Goal: Transaction & Acquisition: Purchase product/service

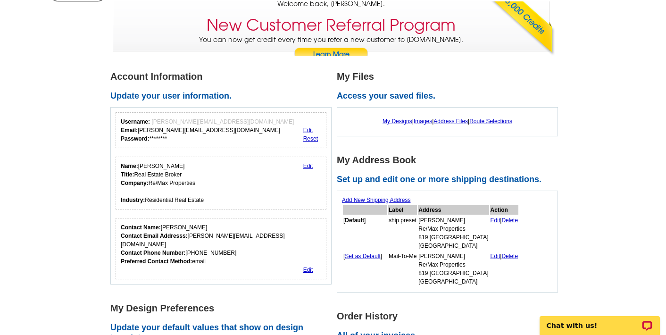
scroll to position [77, 0]
click at [490, 218] on link "Edit" at bounding box center [495, 219] width 10 height 7
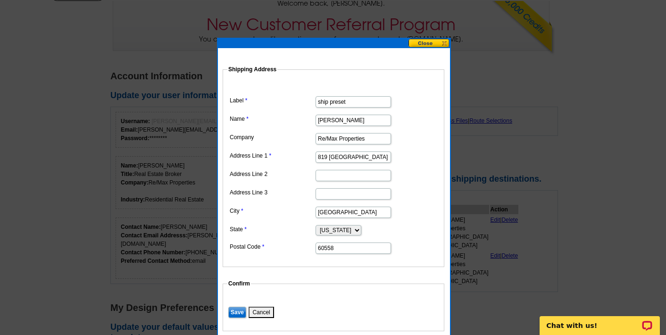
click at [368, 157] on input "819 Burlington" at bounding box center [352, 156] width 75 height 11
type input "8"
type input "One Grant Square"
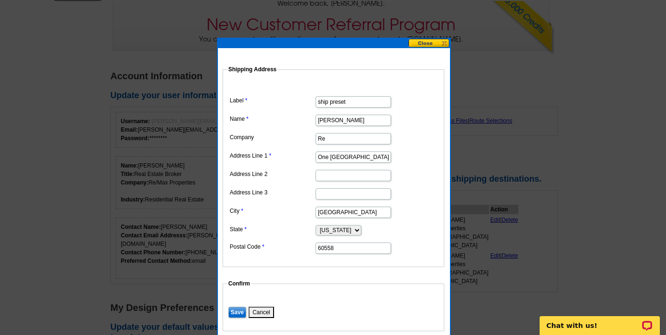
type input "R"
type input "Compass"
type input "W"
type input "Hinsdale"
type input "60521"
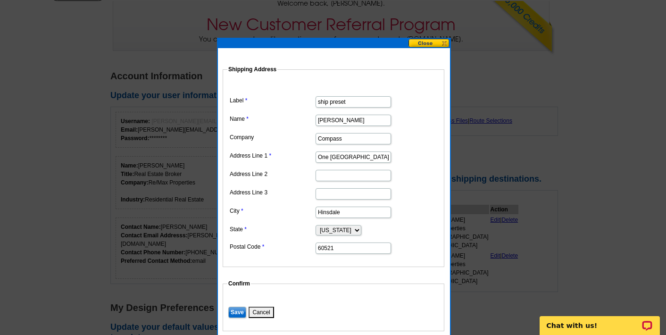
click at [237, 311] on input "Save" at bounding box center [237, 311] width 18 height 11
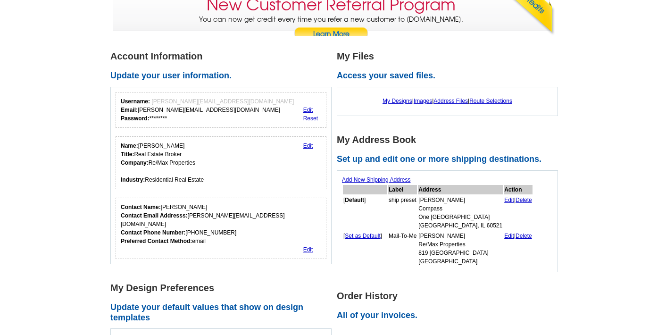
scroll to position [98, 0]
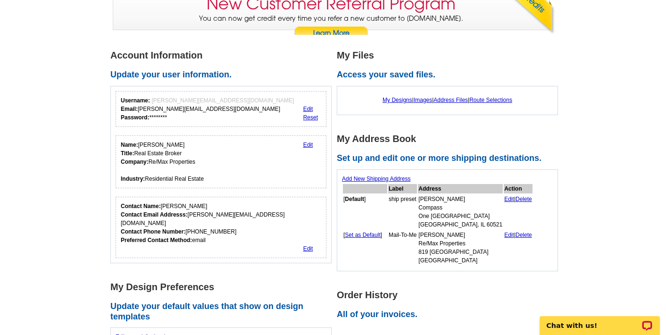
click at [515, 232] on link "Delete" at bounding box center [523, 235] width 17 height 7
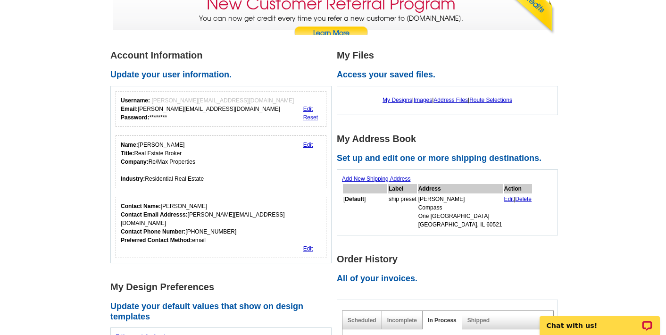
click at [307, 142] on link "Edit" at bounding box center [308, 144] width 10 height 7
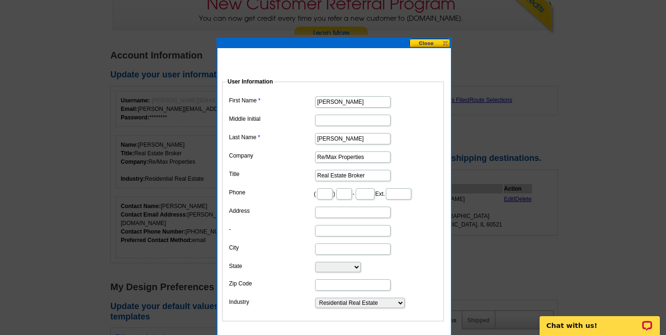
click at [374, 154] on input "Re/Max Properties" at bounding box center [352, 156] width 75 height 11
type input "R"
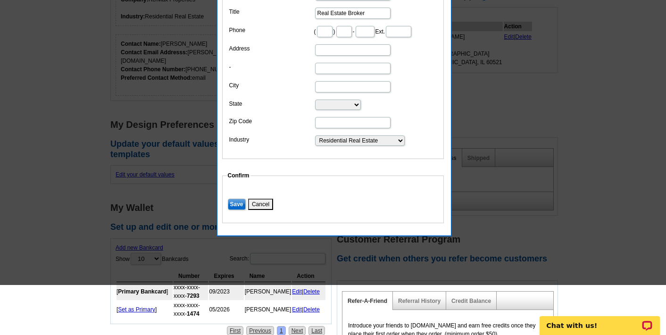
scroll to position [277, 0]
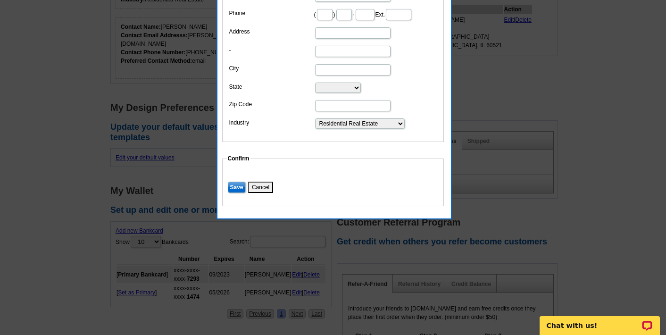
type input "Compass"
click at [239, 193] on input "Save" at bounding box center [237, 187] width 18 height 11
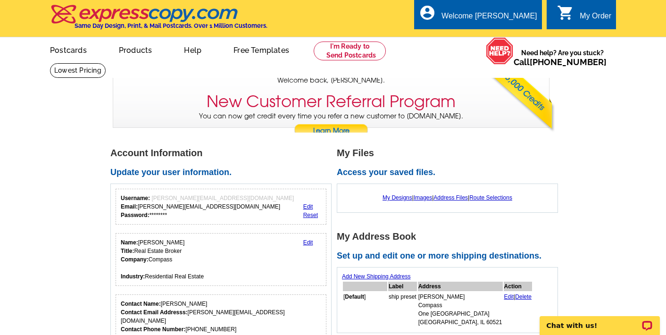
scroll to position [0, 0]
click at [508, 34] on link "My Account" at bounding box center [513, 36] width 41 height 8
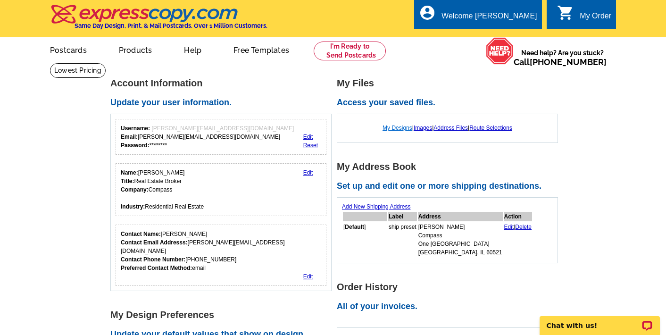
click at [385, 126] on link "My Designs" at bounding box center [397, 127] width 30 height 7
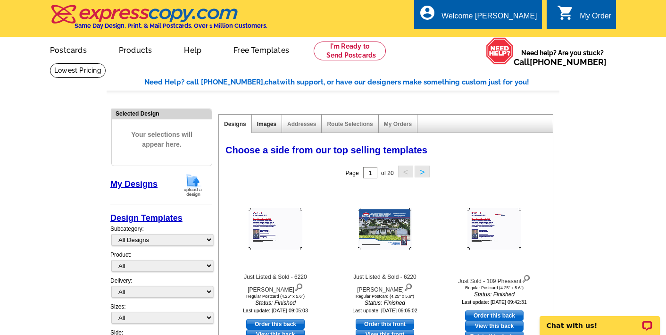
click at [269, 123] on link "Images" at bounding box center [266, 124] width 19 height 7
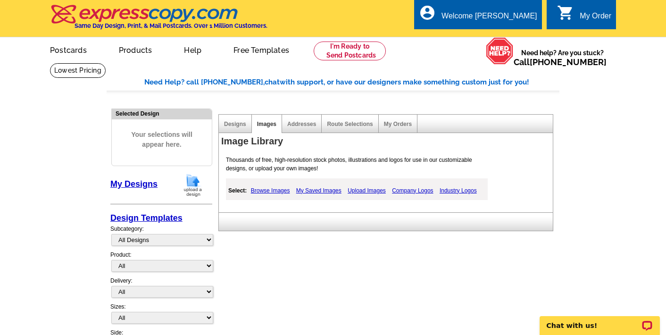
click at [406, 190] on link "Company Logos" at bounding box center [412, 190] width 46 height 11
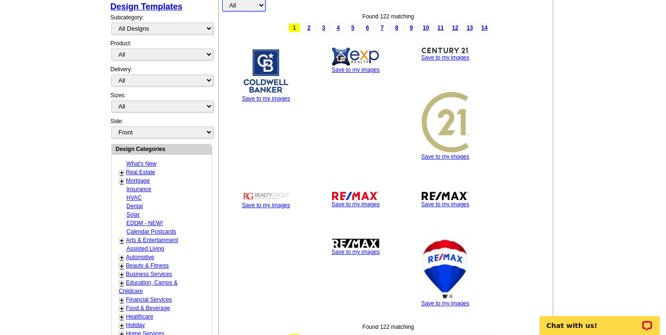
scroll to position [241, 0]
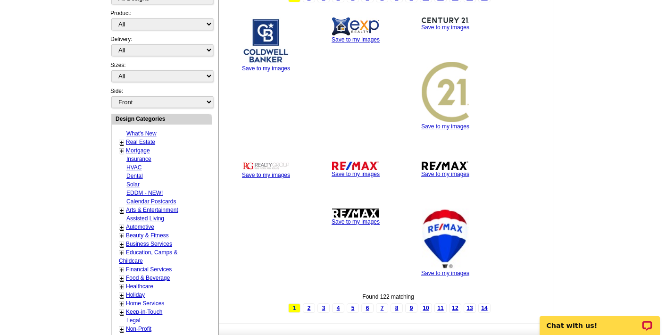
click at [148, 139] on link "Real Estate" at bounding box center [140, 142] width 29 height 7
click at [121, 139] on link "+" at bounding box center [122, 143] width 4 height 8
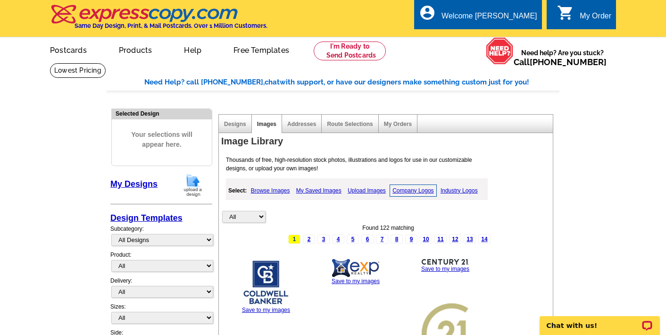
scroll to position [0, 0]
click at [371, 190] on link "Upload Images" at bounding box center [366, 190] width 43 height 11
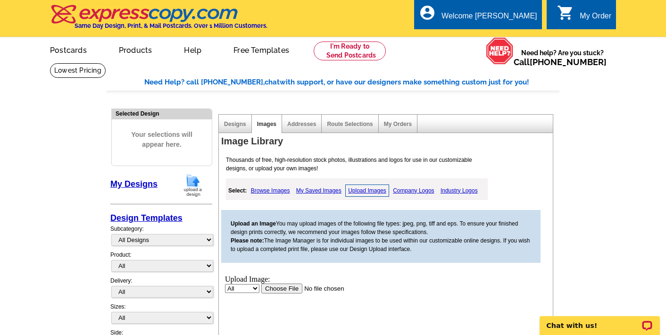
click at [278, 287] on input "file" at bounding box center [320, 288] width 119 height 10
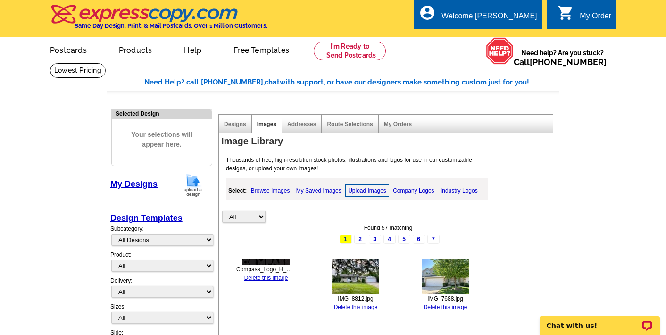
click at [238, 119] on div "Designs" at bounding box center [235, 124] width 33 height 18
click at [237, 124] on link "Designs" at bounding box center [235, 124] width 22 height 7
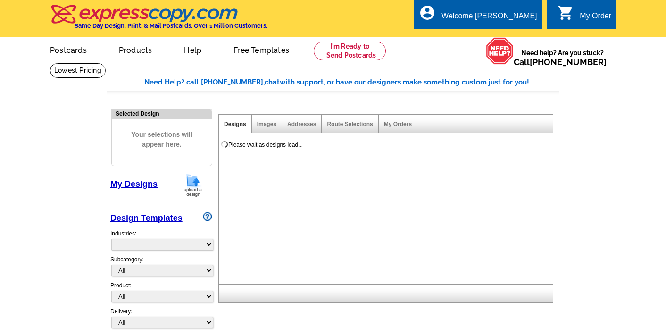
select select "785"
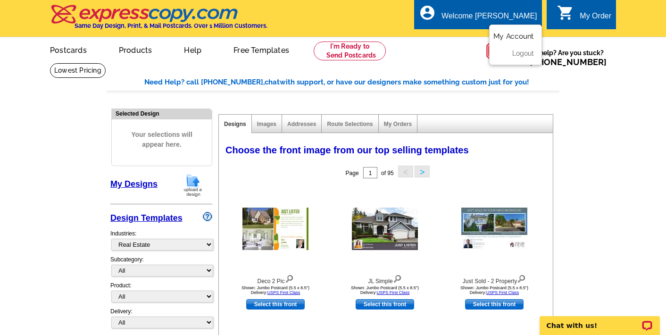
click at [515, 36] on link "My Account" at bounding box center [513, 36] width 41 height 8
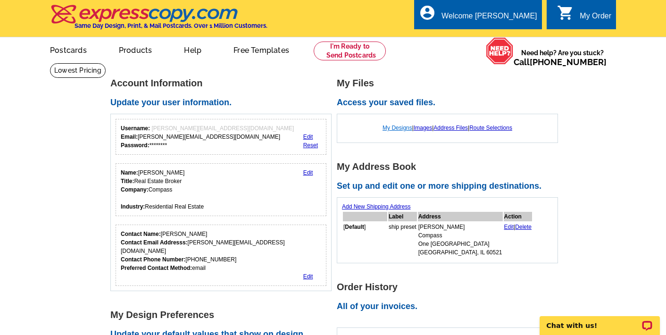
click at [393, 127] on link "My Designs" at bounding box center [397, 127] width 30 height 7
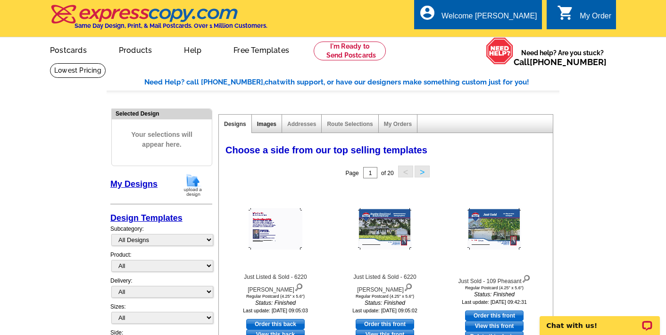
click at [268, 123] on link "Images" at bounding box center [266, 124] width 19 height 7
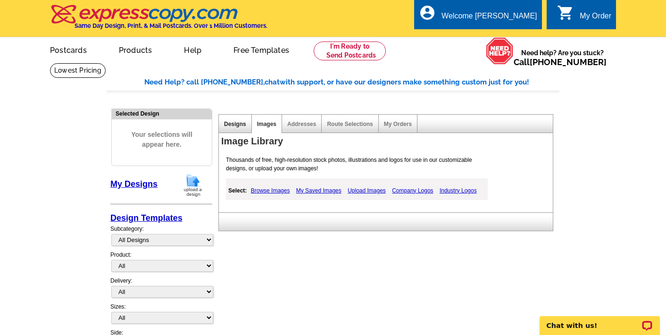
click at [238, 123] on link "Designs" at bounding box center [235, 124] width 22 height 7
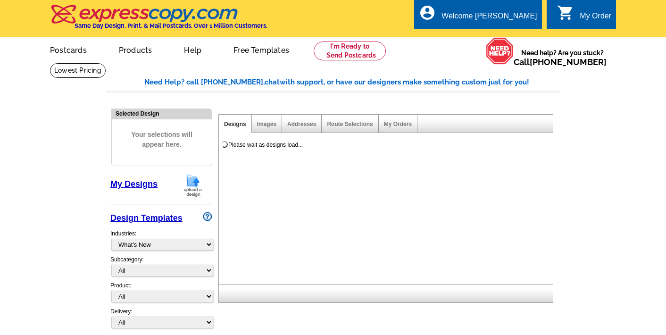
select select "785"
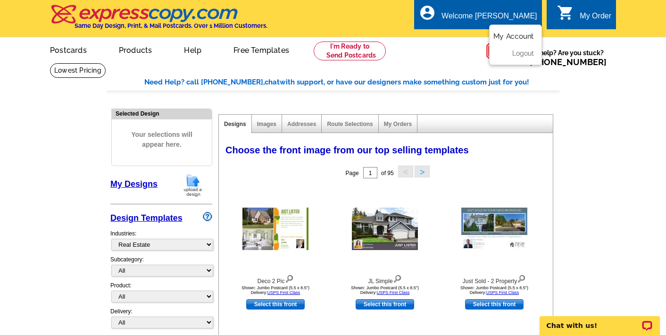
click at [523, 35] on link "My Account" at bounding box center [513, 36] width 41 height 8
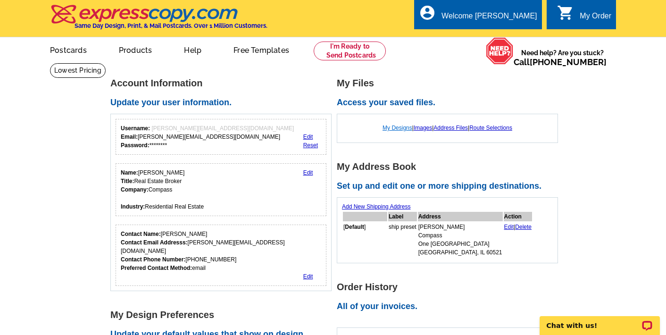
click at [386, 124] on link "My Designs" at bounding box center [397, 127] width 30 height 7
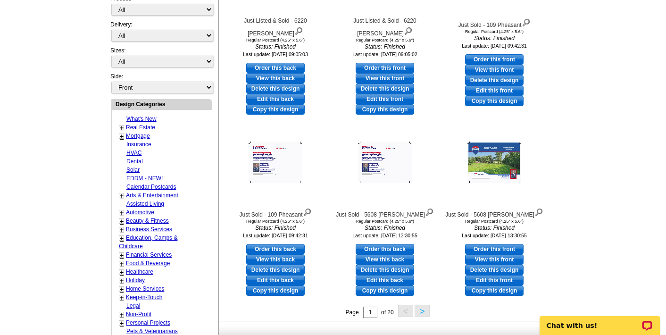
scroll to position [257, 0]
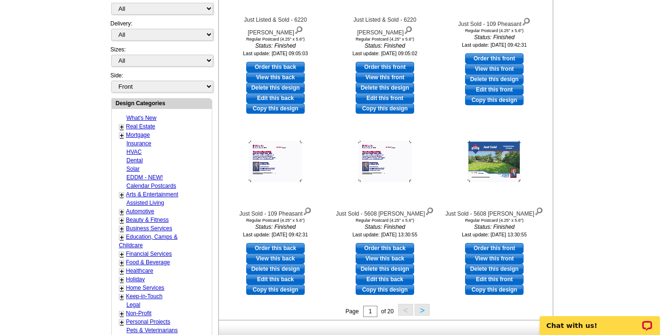
click at [422, 307] on button ">" at bounding box center [421, 310] width 15 height 12
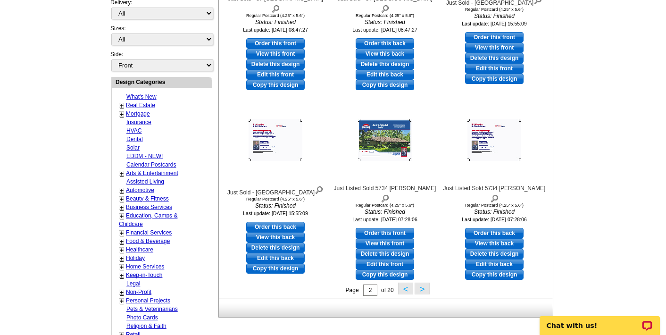
scroll to position [279, 0]
click at [400, 269] on link "Copy this design" at bounding box center [385, 274] width 58 height 10
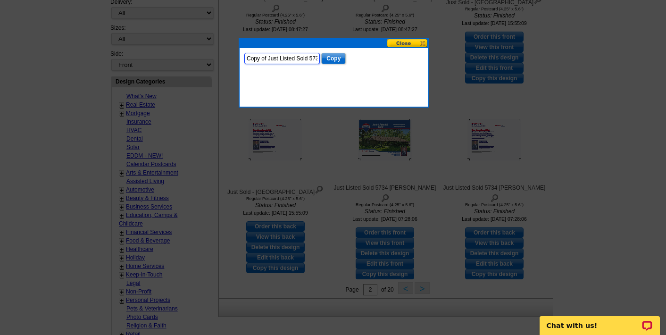
drag, startPoint x: 281, startPoint y: 56, endPoint x: 224, endPoint y: 53, distance: 56.6
click at [224, 53] on body "Welcome back Gary My Account Logout local_phone Same Day Design, Print, & Mail …" at bounding box center [333, 188] width 666 height 935
type input "Listed Sold 6220 Sunset"
click at [321, 58] on input "Copy" at bounding box center [333, 58] width 25 height 11
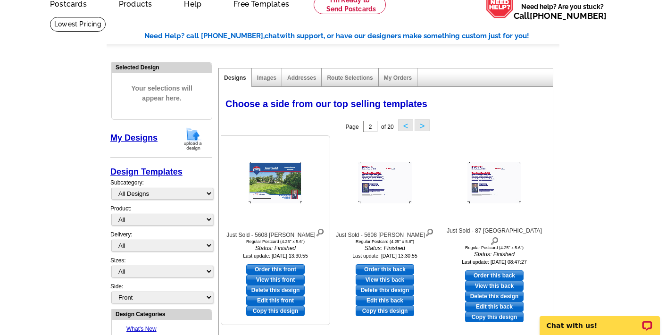
scroll to position [41, 0]
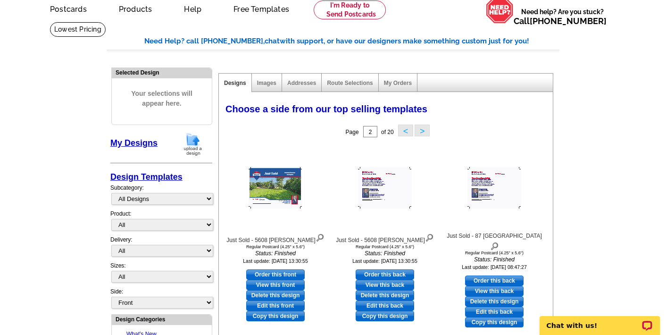
click at [403, 130] on button "<" at bounding box center [405, 130] width 15 height 12
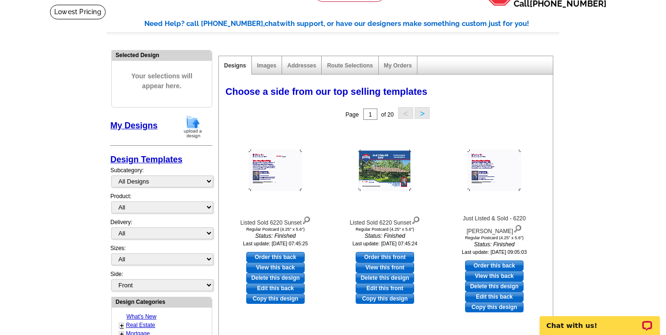
scroll to position [61, 0]
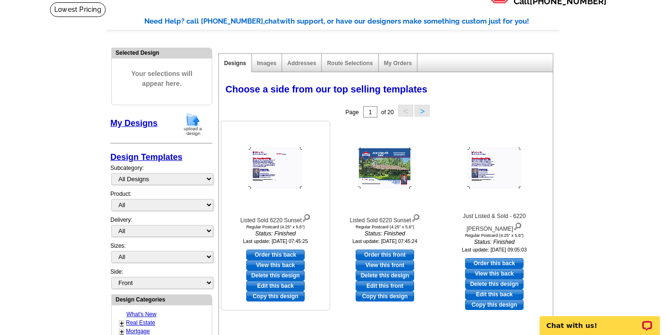
click at [295, 273] on link "Delete this design" at bounding box center [275, 275] width 58 height 10
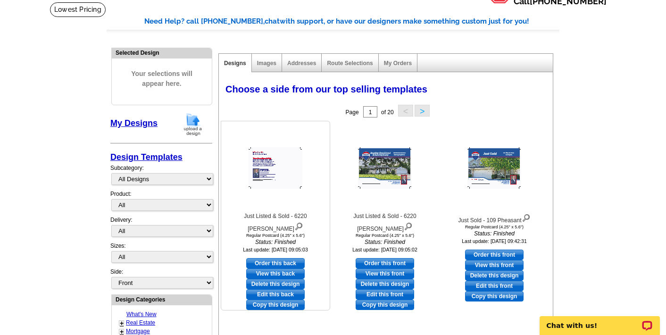
click at [287, 279] on link "Delete this design" at bounding box center [275, 284] width 58 height 10
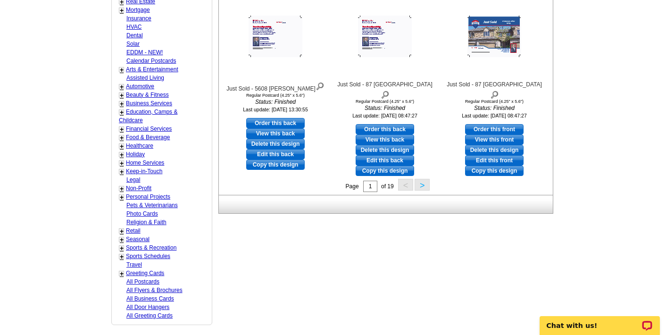
scroll to position [418, 0]
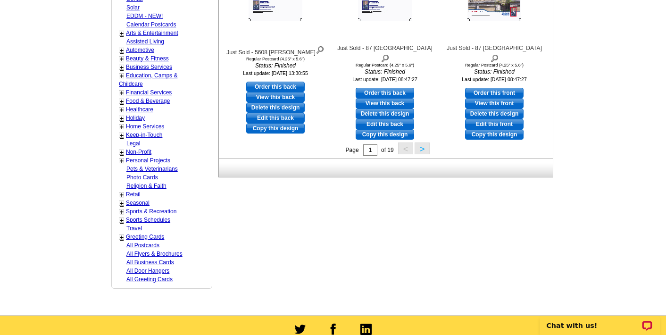
click at [423, 151] on button ">" at bounding box center [421, 148] width 15 height 12
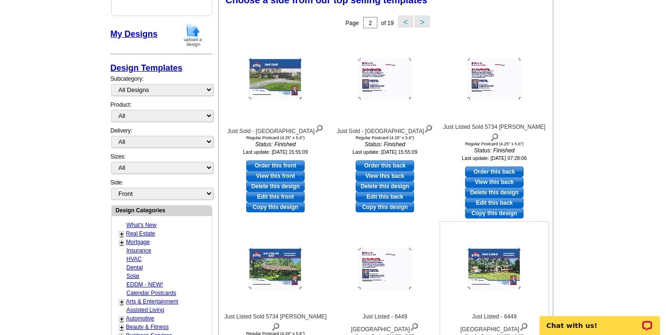
scroll to position [149, 0]
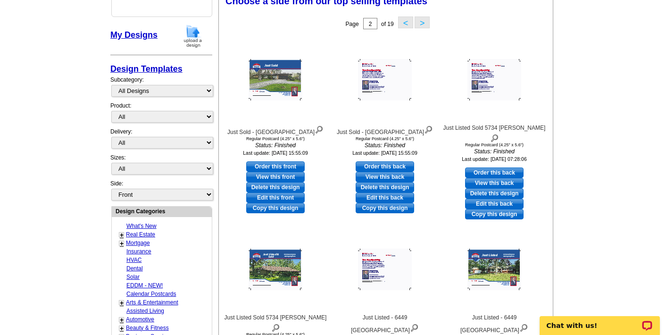
click at [406, 23] on button "<" at bounding box center [405, 23] width 15 height 12
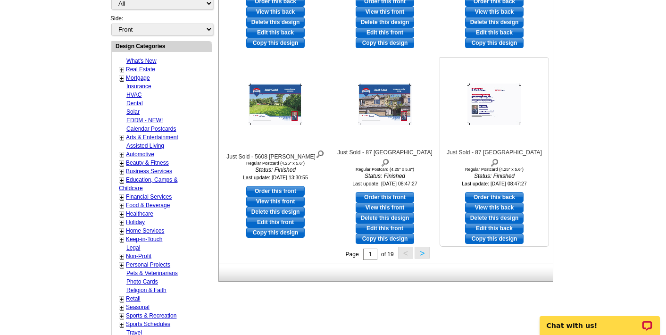
scroll to position [319, 0]
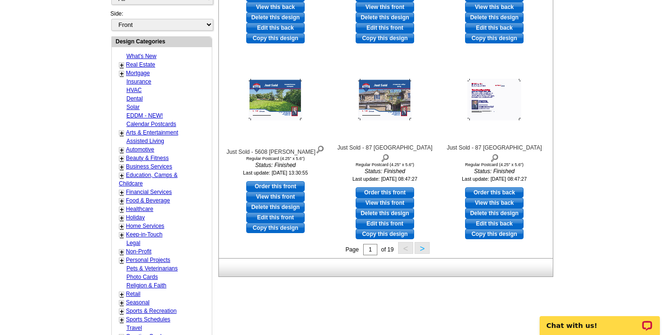
click at [422, 249] on button ">" at bounding box center [421, 248] width 15 height 12
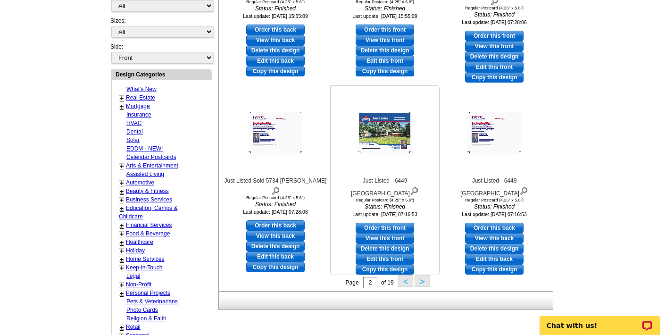
scroll to position [290, 0]
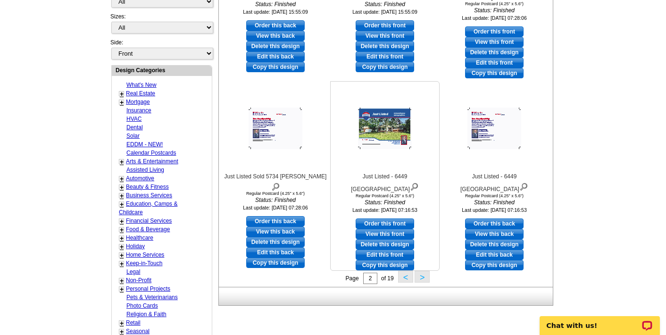
click at [399, 260] on link "Copy this design" at bounding box center [385, 265] width 58 height 10
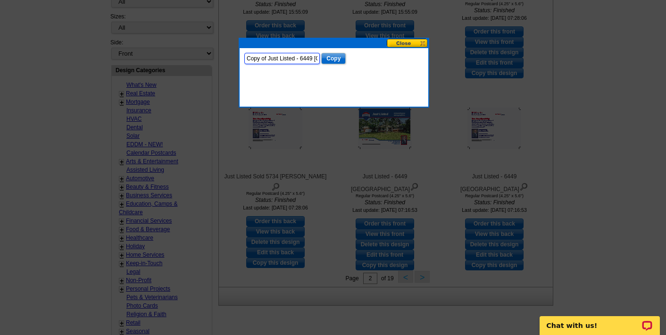
drag, startPoint x: 269, startPoint y: 58, endPoint x: 213, endPoint y: 59, distance: 55.7
click at [213, 59] on body "Welcome back Gary My Account Logout local_phone Same Day Design, Print, & Mail …" at bounding box center [333, 177] width 666 height 935
drag, startPoint x: 280, startPoint y: 58, endPoint x: 333, endPoint y: 55, distance: 53.9
click at [333, 55] on form "Just Listed - 6449 Laurel Copy" at bounding box center [333, 58] width 179 height 11
type input "Just Listed - 6220 Sunset"
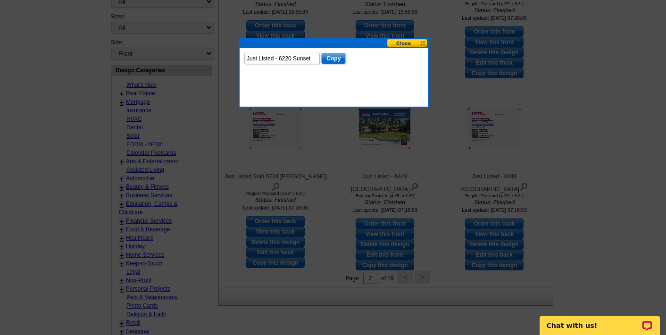
click at [328, 58] on input "Copy" at bounding box center [333, 58] width 25 height 11
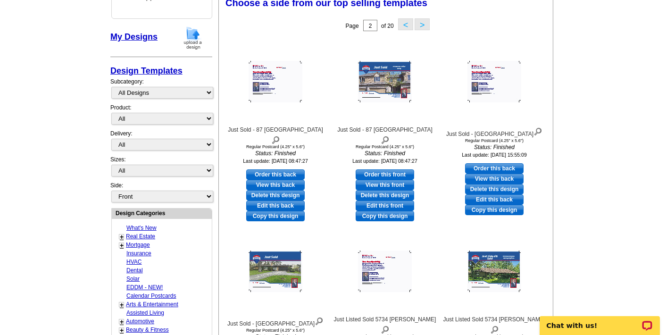
scroll to position [138, 0]
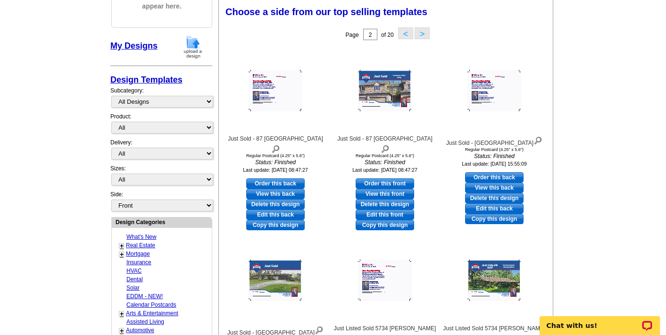
click at [403, 32] on button "<" at bounding box center [405, 33] width 15 height 12
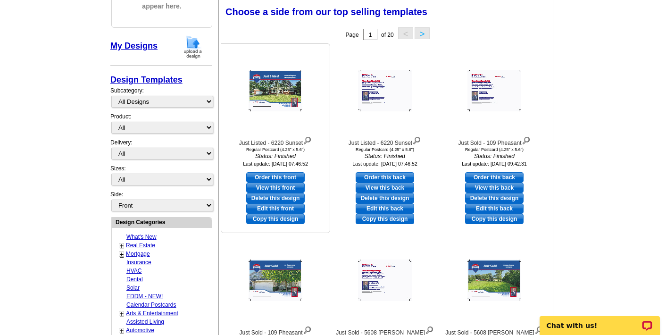
click at [288, 206] on link "Edit this front" at bounding box center [275, 208] width 58 height 10
select select "1"
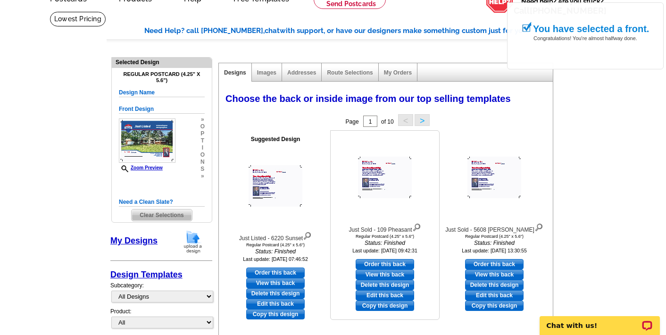
scroll to position [52, 0]
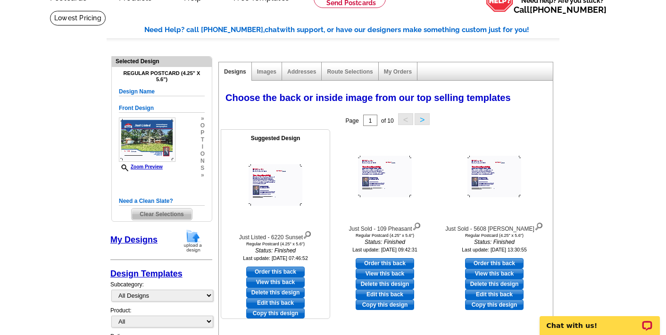
click at [290, 301] on link "Edit this back" at bounding box center [275, 303] width 58 height 10
select select "front"
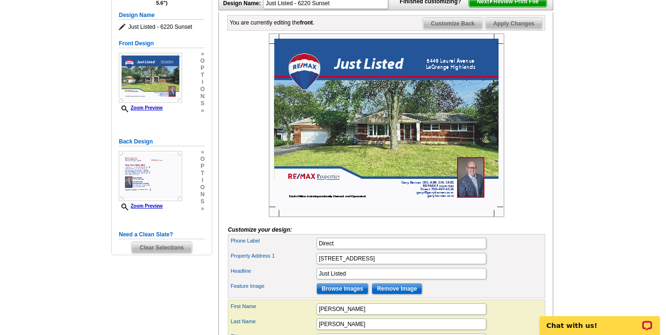
scroll to position [131, 0]
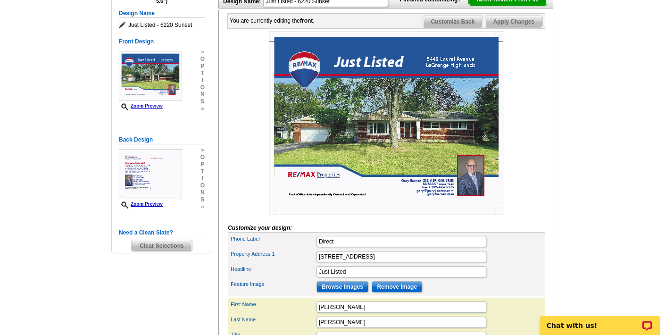
click at [339, 292] on input "Browse Images" at bounding box center [342, 286] width 52 height 11
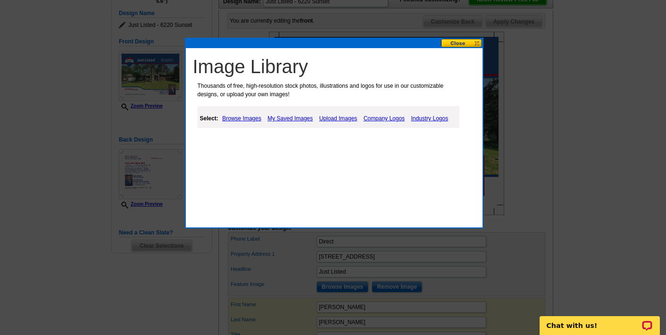
click at [339, 119] on link "Upload Images" at bounding box center [338, 118] width 43 height 11
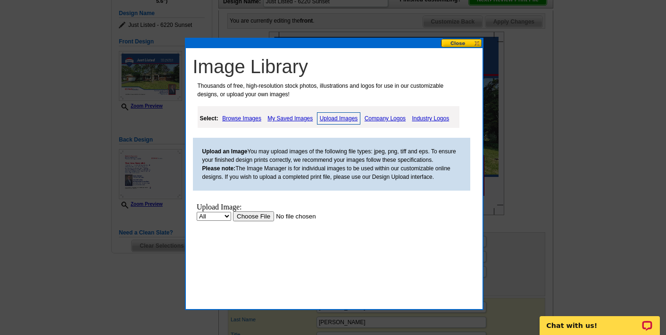
scroll to position [0, 0]
click at [249, 214] on input "file" at bounding box center [291, 216] width 119 height 10
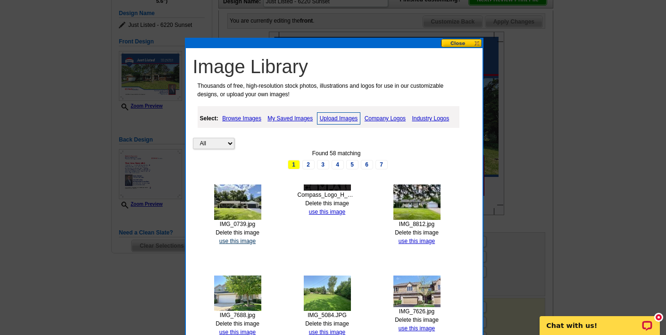
click at [235, 239] on link "use this image" at bounding box center [237, 241] width 36 height 7
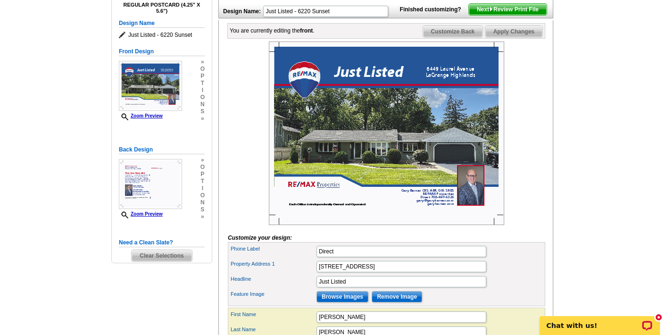
scroll to position [124, 0]
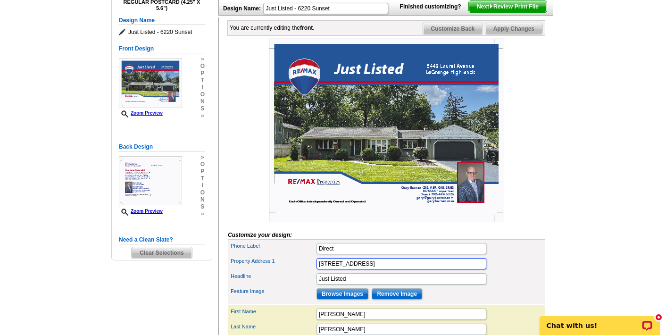
drag, startPoint x: 330, startPoint y: 278, endPoint x: 281, endPoint y: 277, distance: 48.6
click at [281, 271] on div "Property Address 1 6449 Laurel Avenue LaGrange Highlands" at bounding box center [387, 263] width 314 height 15
drag, startPoint x: 369, startPoint y: 278, endPoint x: 334, endPoint y: 278, distance: 35.4
click at [334, 269] on input "6220 Laurel Avenue LaGrange Highlands" at bounding box center [401, 263] width 170 height 11
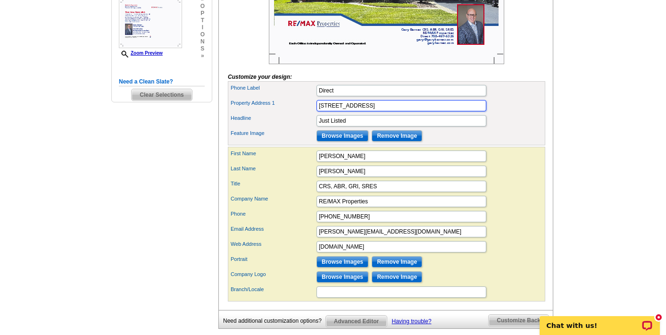
scroll to position [288, 0]
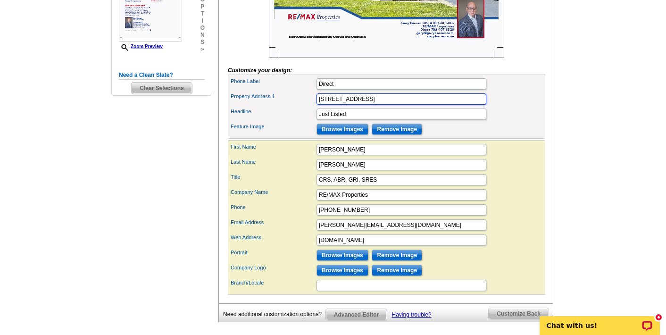
type input "6220 Sunset Avenue LaGrange Highlands"
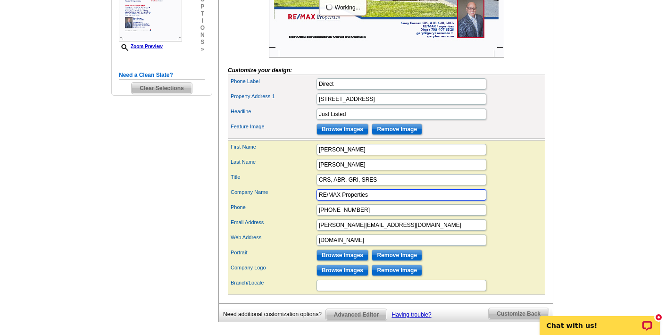
scroll to position [0, 0]
drag, startPoint x: 384, startPoint y: 206, endPoint x: 286, endPoint y: 202, distance: 98.6
type input "Compass"
drag, startPoint x: 364, startPoint y: 225, endPoint x: 283, endPoint y: 222, distance: 81.2
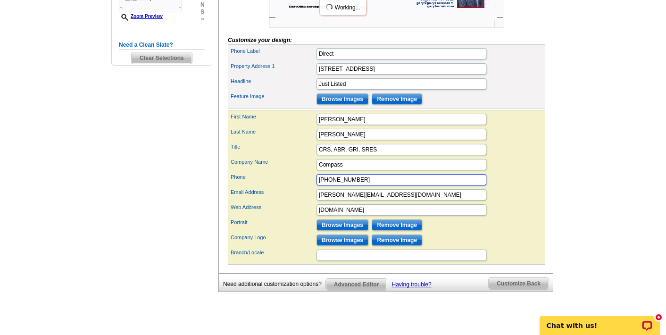
scroll to position [319, 0]
type input "708-829-8723"
click at [341, 245] on input "Browse Images" at bounding box center [342, 239] width 52 height 11
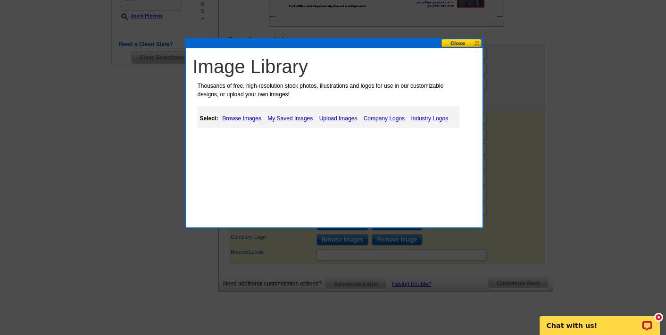
click at [384, 118] on link "Company Logos" at bounding box center [384, 118] width 46 height 11
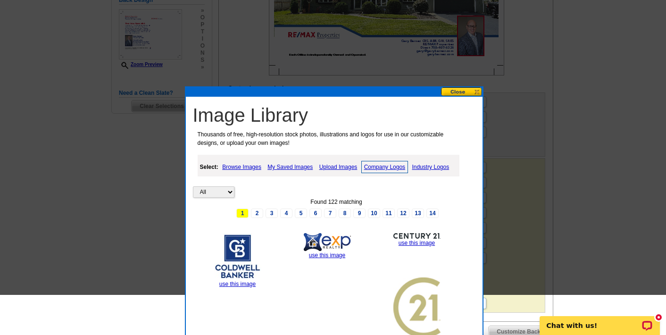
scroll to position [293, 0]
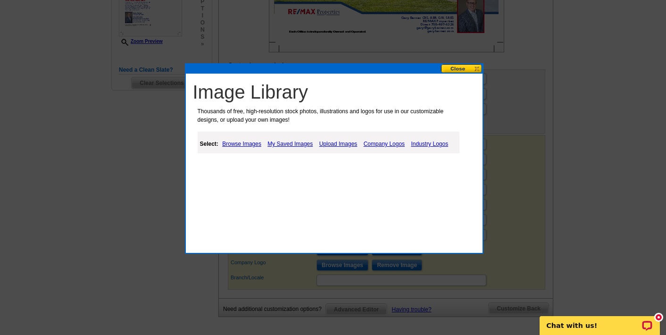
click at [256, 187] on div "Image Library Thousands of free, high-resolution stock photos, illustrations an…" at bounding box center [334, 158] width 298 height 190
click at [380, 142] on link "Company Logos" at bounding box center [384, 143] width 46 height 11
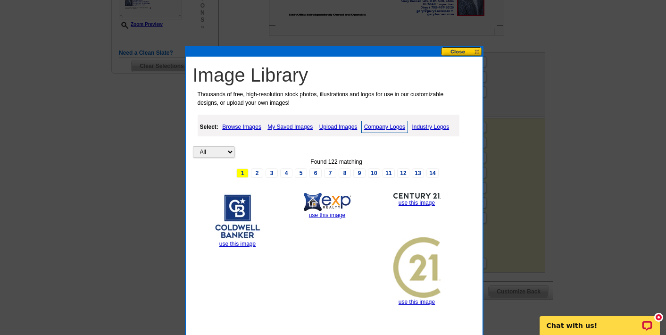
scroll to position [311, 0]
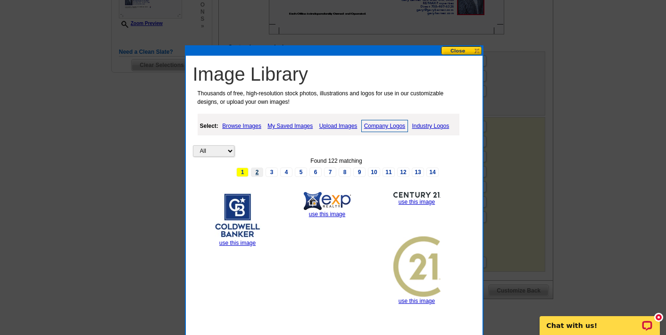
click at [257, 170] on link "2" at bounding box center [257, 171] width 12 height 9
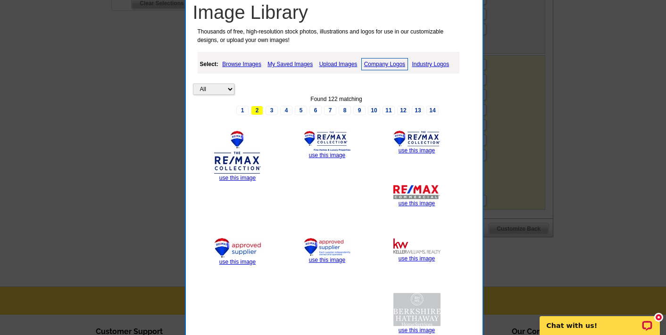
scroll to position [368, 0]
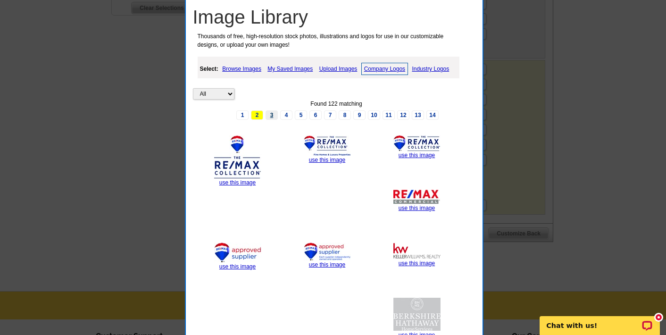
click at [273, 111] on link "3" at bounding box center [271, 114] width 12 height 9
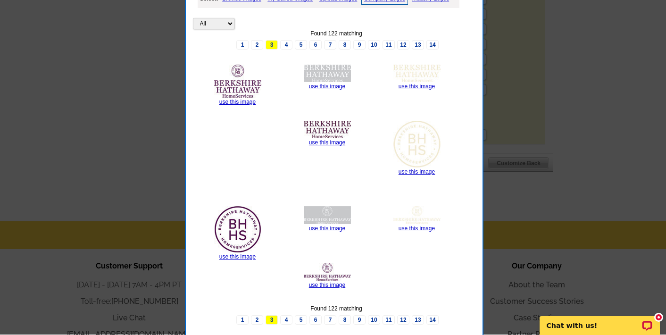
scroll to position [439, 0]
click at [287, 41] on link "4" at bounding box center [286, 44] width 12 height 9
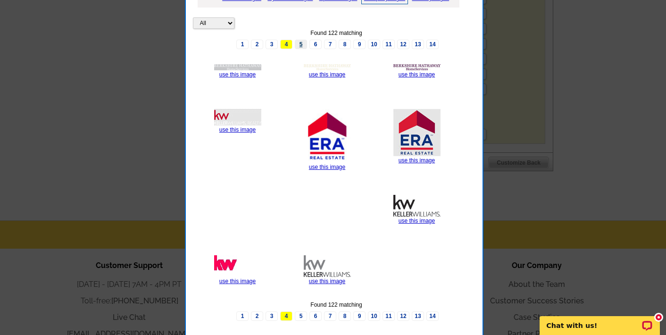
click at [300, 44] on link "5" at bounding box center [301, 44] width 12 height 9
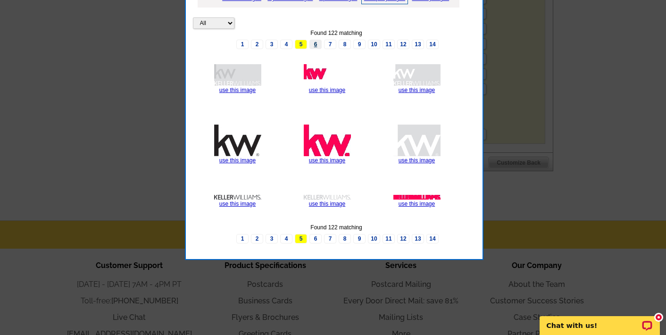
click at [316, 40] on link "6" at bounding box center [315, 44] width 12 height 9
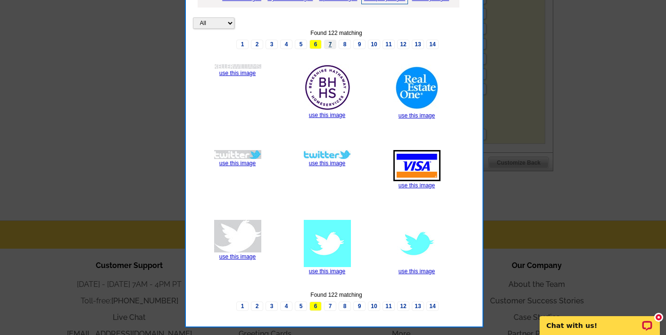
click at [330, 41] on link "7" at bounding box center [330, 44] width 12 height 9
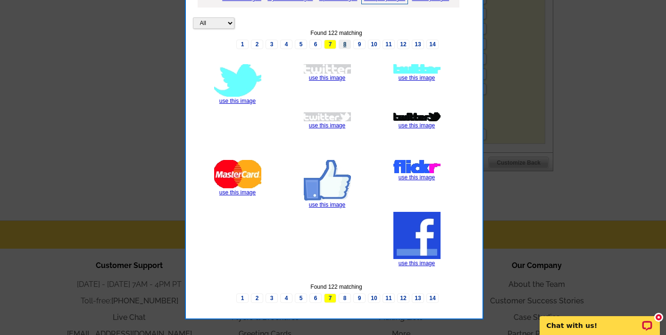
click at [347, 41] on link "8" at bounding box center [345, 44] width 12 height 9
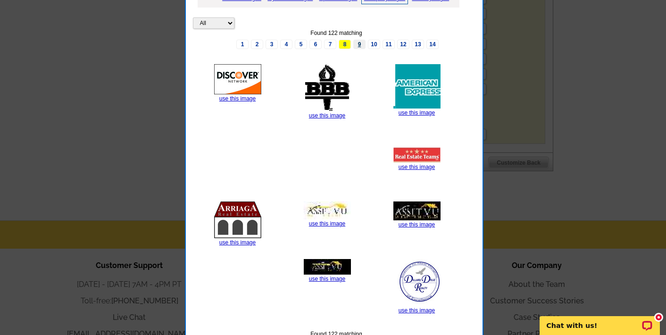
click at [358, 42] on link "9" at bounding box center [359, 44] width 12 height 9
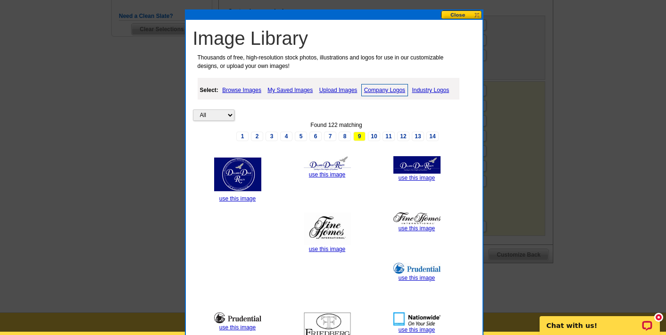
scroll to position [344, 0]
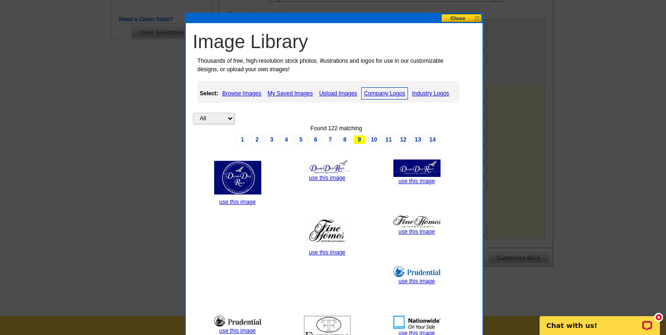
click at [301, 90] on link "My Saved Images" at bounding box center [290, 93] width 50 height 11
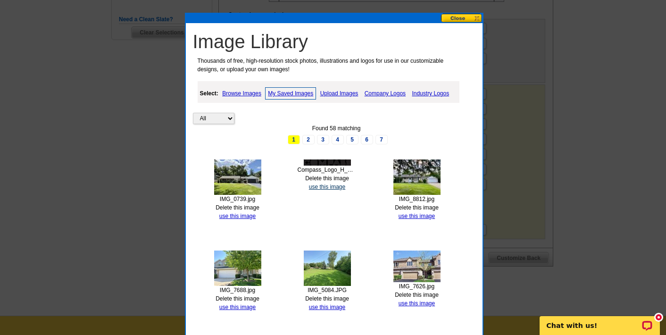
click at [327, 185] on link "use this image" at bounding box center [327, 186] width 36 height 7
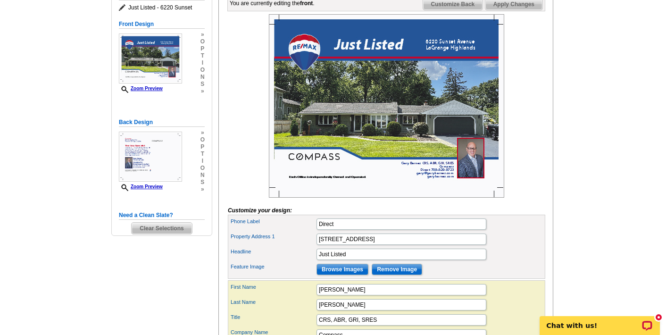
scroll to position [146, 0]
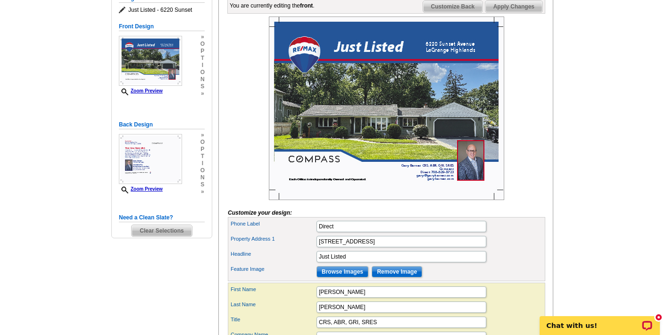
click at [306, 66] on img at bounding box center [386, 108] width 235 height 183
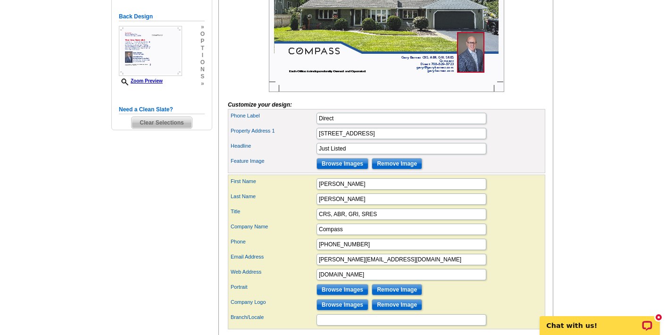
scroll to position [311, 0]
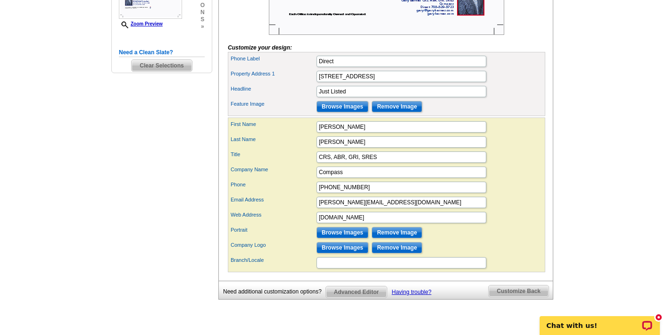
click at [365, 298] on span "Advanced Editor" at bounding box center [356, 291] width 61 height 11
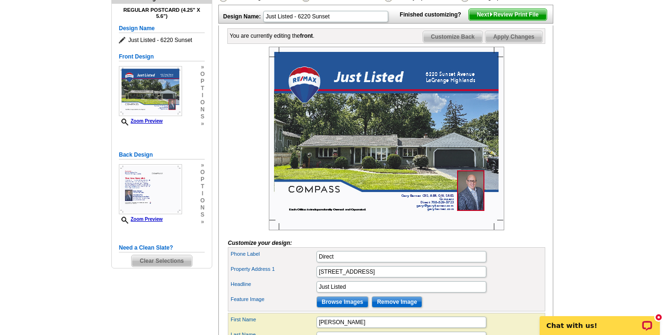
scroll to position [100, 0]
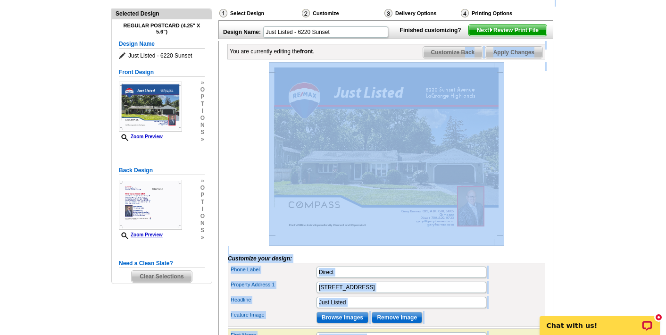
click at [465, 58] on span "Customize Back" at bounding box center [453, 52] width 60 height 11
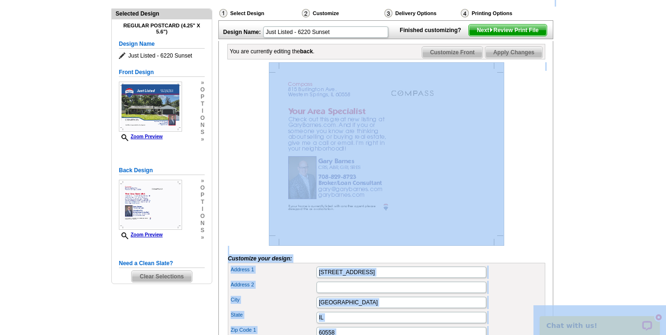
click at [536, 159] on div at bounding box center [386, 153] width 317 height 183
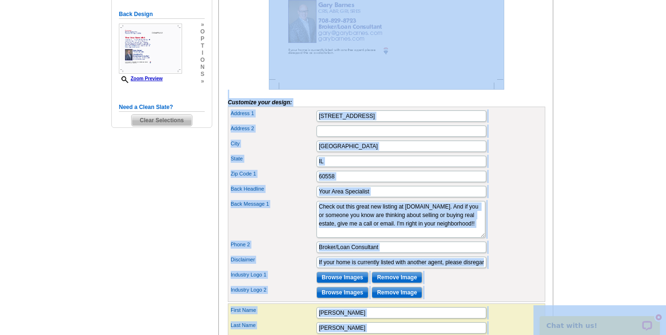
scroll to position [281, 0]
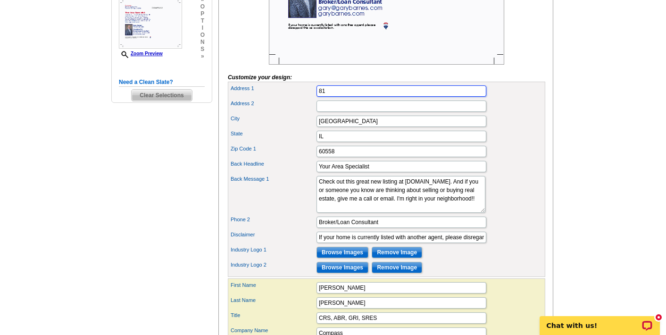
type input "8"
type input "One [GEOGRAPHIC_DATA]"
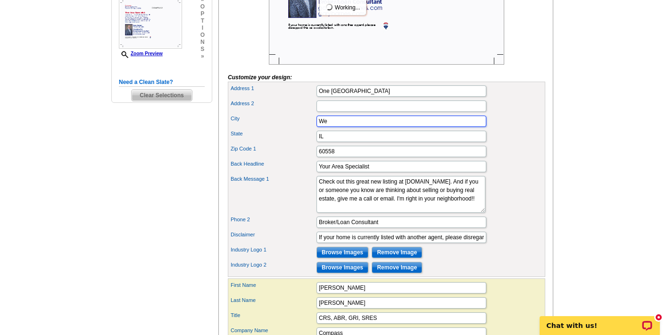
type input "W"
type input "Hinsdale"
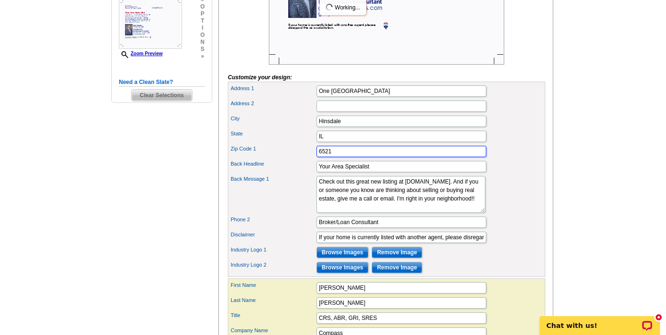
type input "6521"
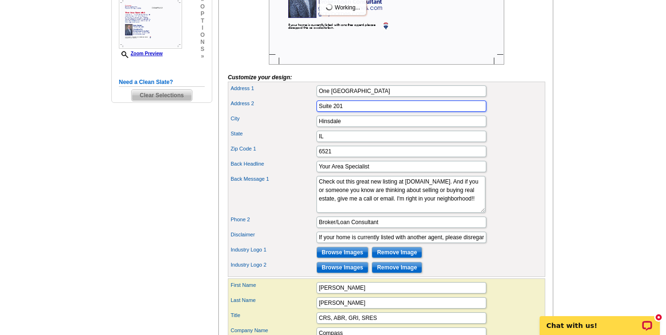
type input "Suite 201"
click at [519, 129] on div "City Hinsdale" at bounding box center [387, 121] width 314 height 15
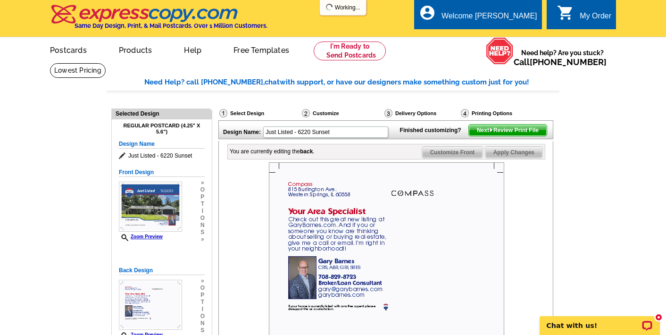
scroll to position [0, 0]
click at [464, 158] on span "Customize Front" at bounding box center [452, 152] width 61 height 11
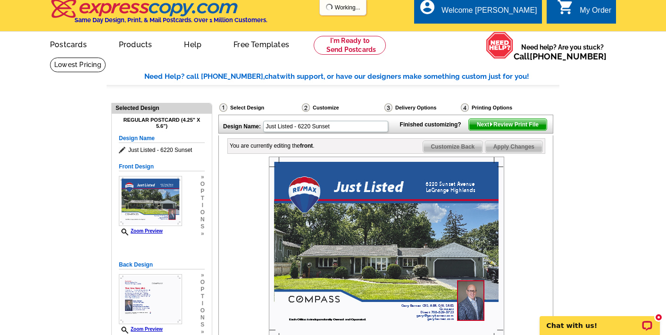
scroll to position [26, 0]
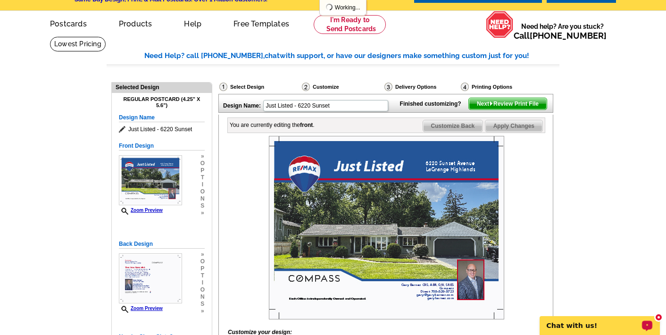
click at [604, 323] on p "Chat with us!" at bounding box center [592, 326] width 93 height 8
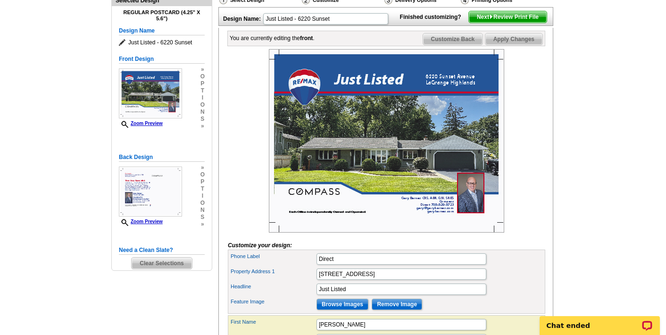
scroll to position [111, 0]
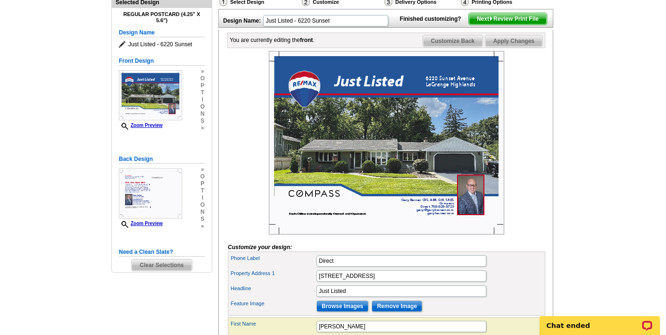
click at [466, 47] on span "Customize Back" at bounding box center [453, 40] width 60 height 11
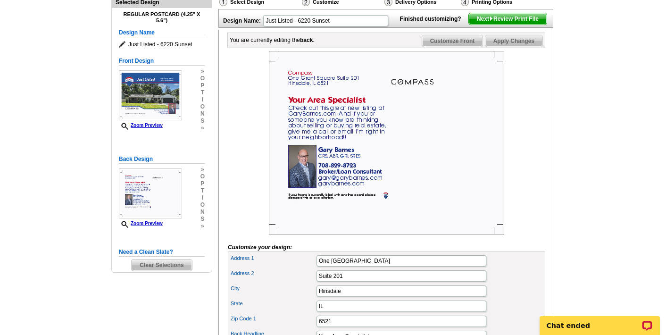
click at [458, 47] on span "Customize Front" at bounding box center [452, 40] width 61 height 11
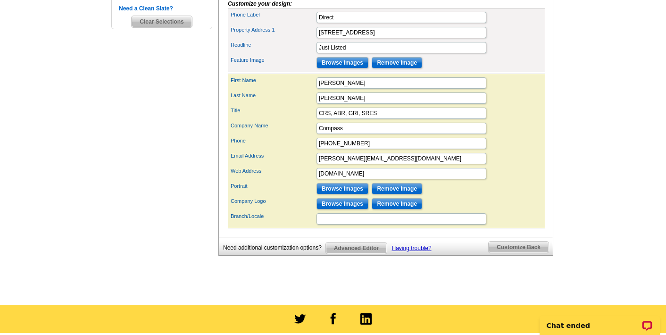
scroll to position [357, 0]
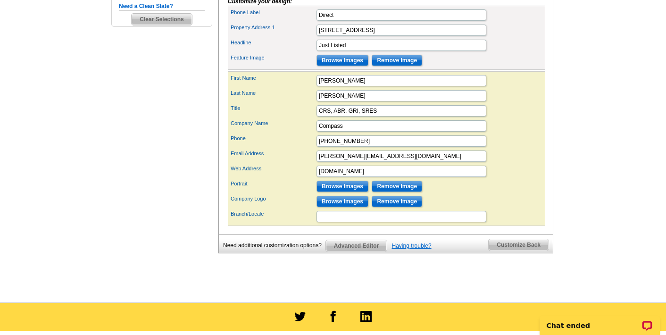
click at [420, 249] on link "Having trouble?" at bounding box center [412, 245] width 40 height 7
click at [346, 251] on span "Advanced Editor" at bounding box center [356, 245] width 61 height 11
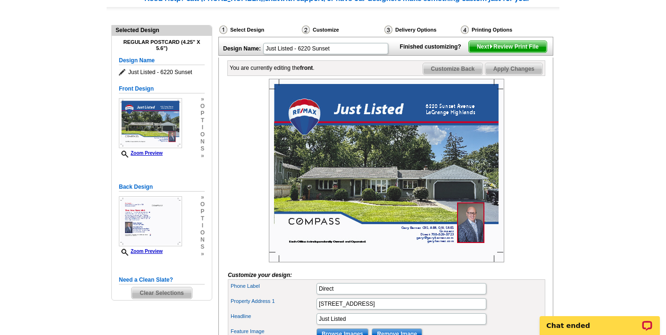
scroll to position [81, 0]
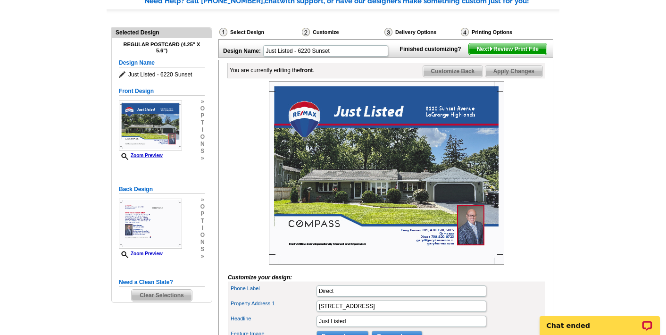
click at [469, 77] on span "Customize Back" at bounding box center [453, 71] width 60 height 11
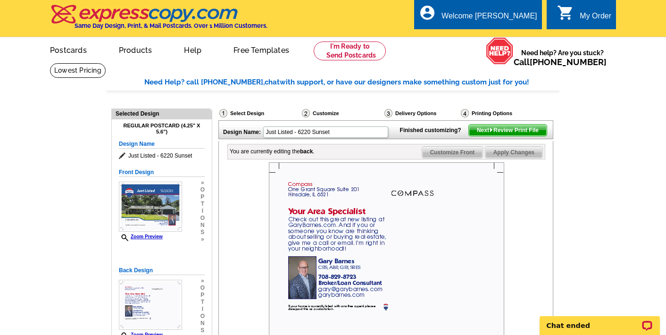
scroll to position [0, 0]
click at [244, 113] on div "Select Design" at bounding box center [259, 114] width 83 height 12
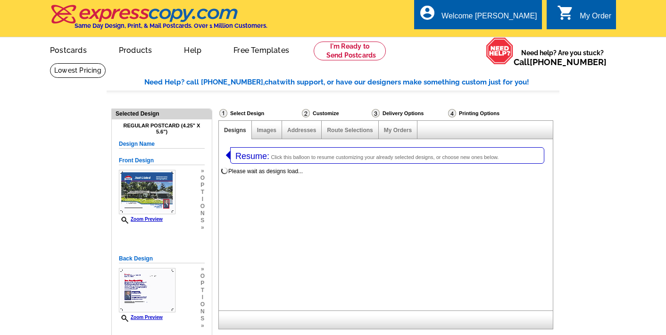
select select "1"
select select "785"
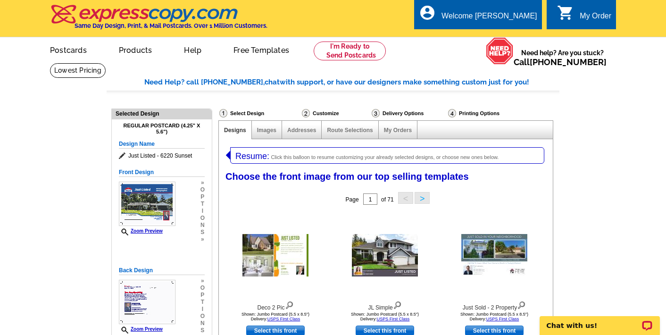
click at [245, 108] on div "Select Design" at bounding box center [259, 114] width 83 height 12
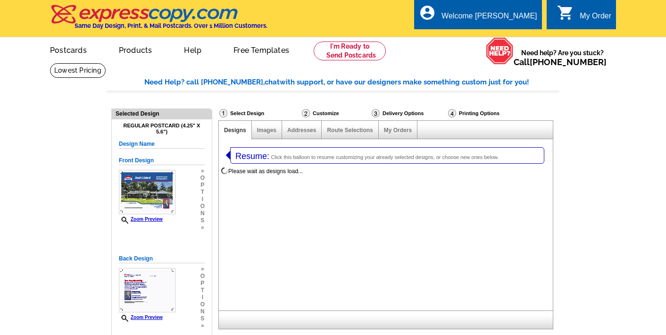
select select "1"
select select "785"
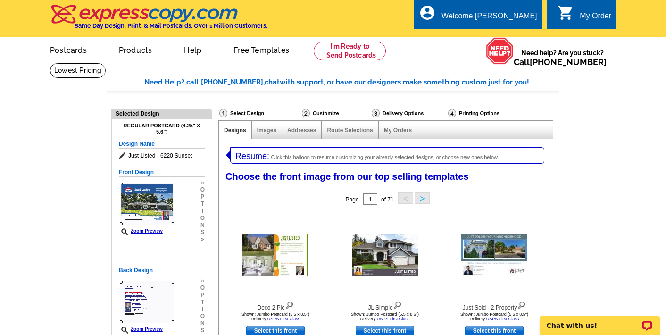
click at [523, 14] on div "Welcome [PERSON_NAME]" at bounding box center [488, 18] width 95 height 13
click at [518, 33] on link "My Account" at bounding box center [513, 36] width 41 height 8
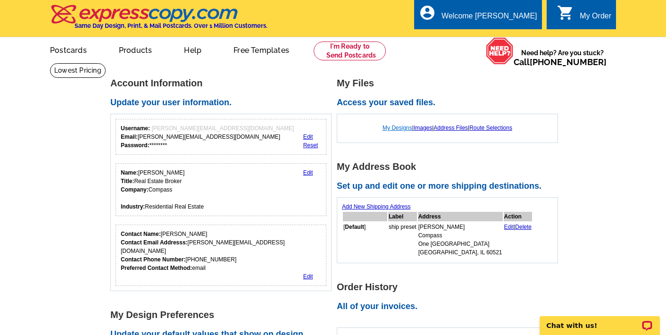
click at [396, 127] on link "My Designs" at bounding box center [397, 127] width 30 height 7
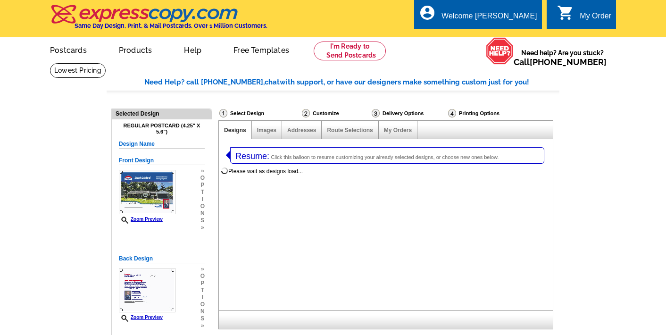
select select "1"
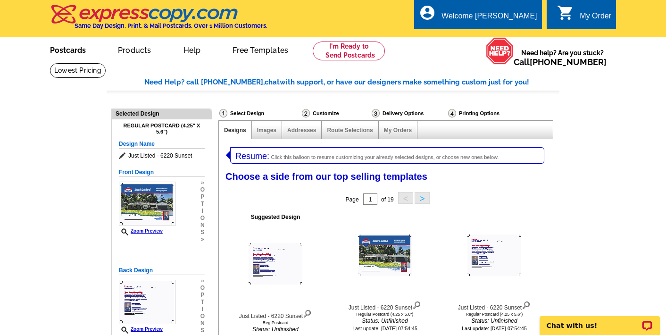
click at [79, 47] on link "Postcards" at bounding box center [68, 49] width 66 height 22
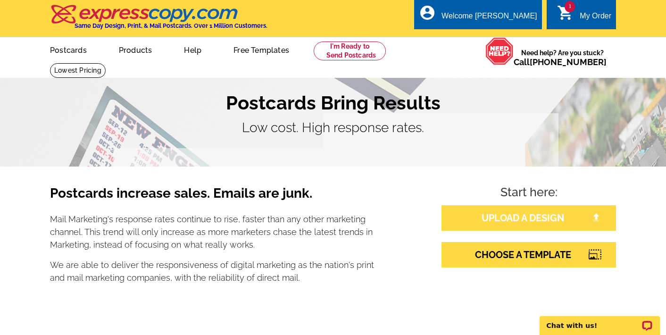
click at [526, 219] on link "UPLOAD A DESIGN" at bounding box center [528, 217] width 174 height 25
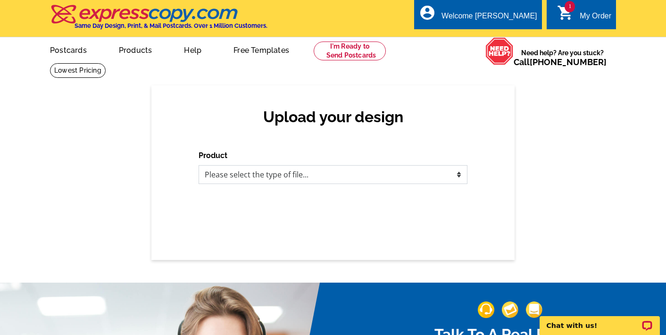
select select "1"
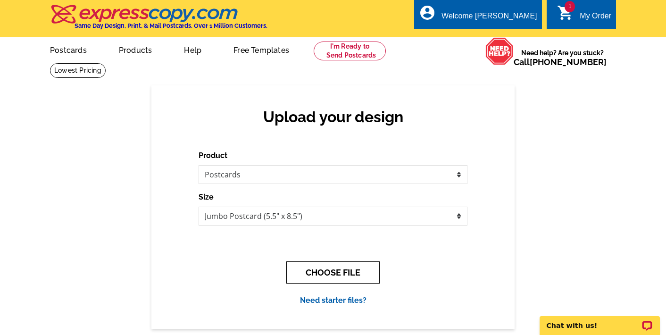
click at [332, 267] on button "CHOOSE FILE" at bounding box center [332, 272] width 93 height 22
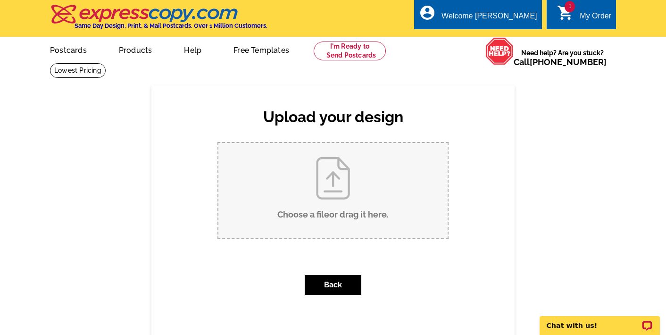
click at [341, 182] on input "Choose a file or drag it here ." at bounding box center [332, 190] width 229 height 95
type input "C:\fakepath\Single-Listing-Non-Xpressdocs-EDDM-12x7-2025-08-29T15%3A21%3A24.567…"
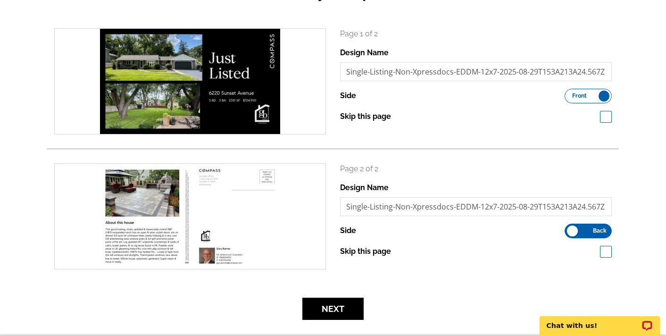
scroll to position [130, 0]
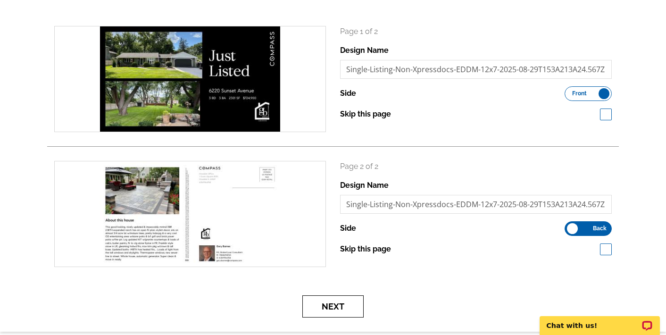
click at [325, 310] on button "Next" at bounding box center [332, 306] width 61 height 22
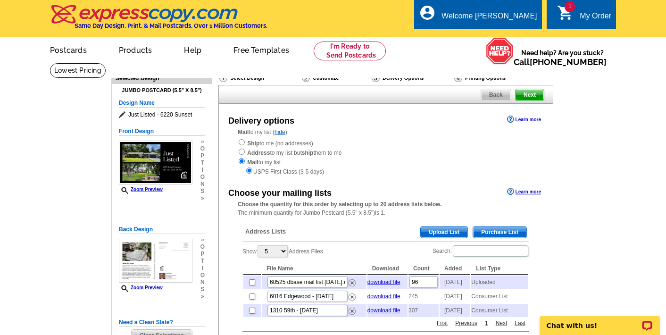
click at [516, 226] on span "Purchase List" at bounding box center [499, 231] width 53 height 11
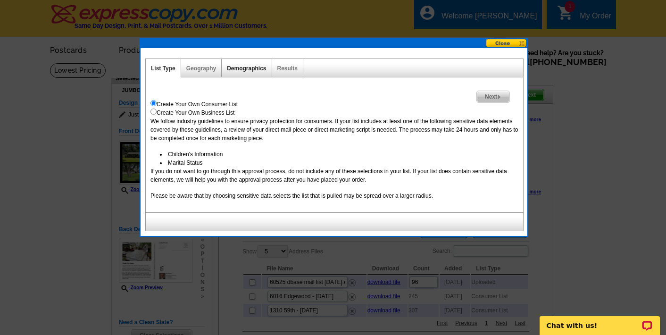
click at [237, 68] on link "Demographics" at bounding box center [246, 68] width 39 height 7
select select
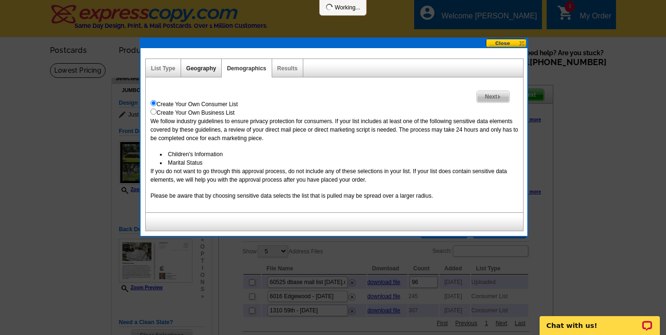
select select
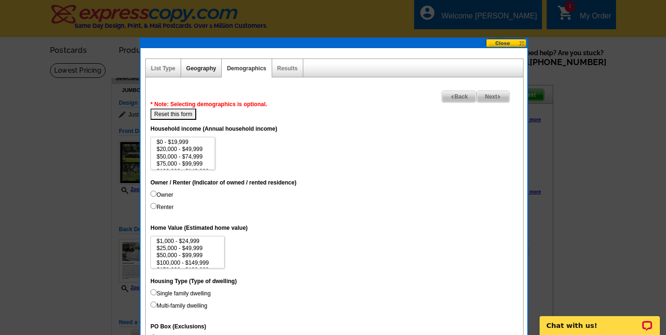
click at [211, 67] on link "Geography" at bounding box center [201, 68] width 30 height 7
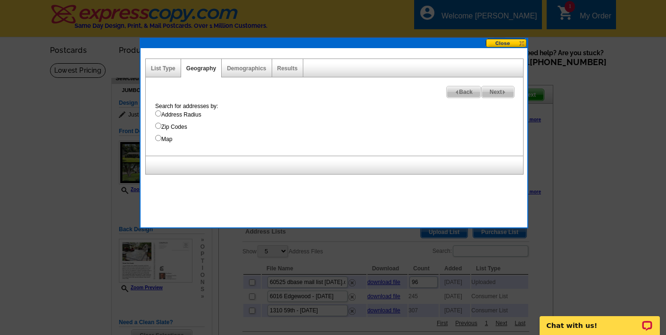
click at [158, 116] on input "Address Radius" at bounding box center [158, 113] width 6 height 6
radio input "true"
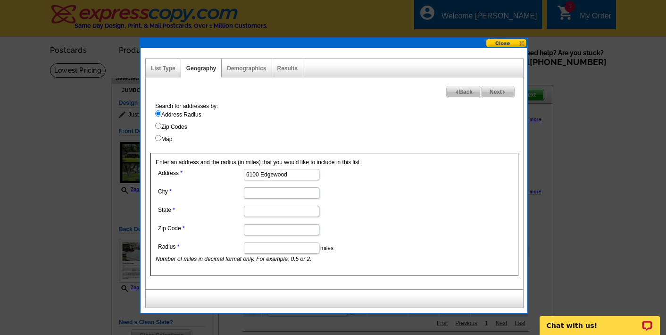
type input "6100 Edgewood"
type input "la grange"
type input "il"
type input "60525"
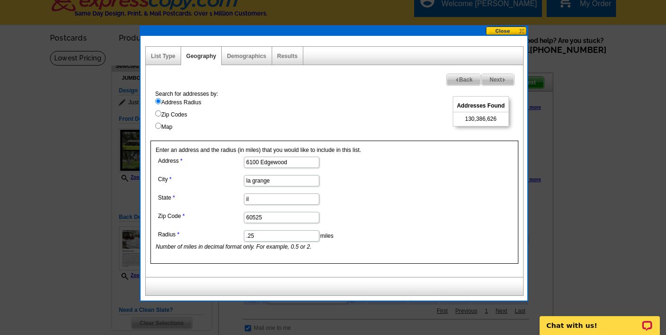
scroll to position [8, 0]
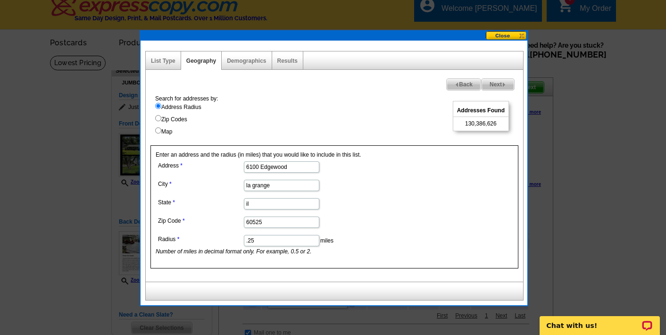
click at [288, 242] on input ".25" at bounding box center [281, 240] width 75 height 11
type input ".10"
click at [496, 84] on span "Next" at bounding box center [497, 84] width 33 height 11
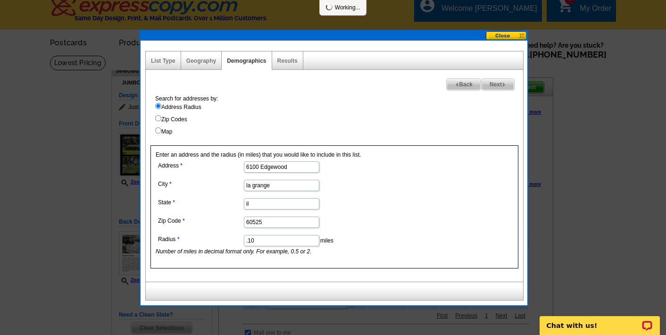
select select
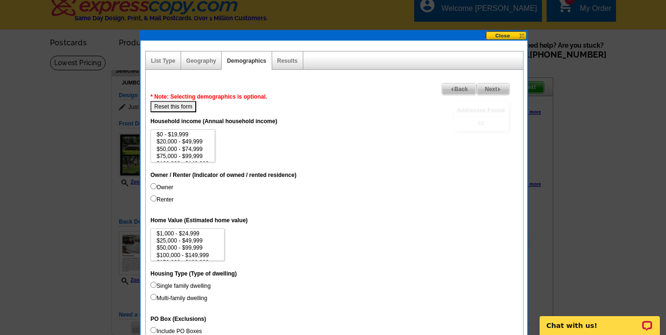
click at [286, 65] on div "Results" at bounding box center [287, 60] width 31 height 18
click at [288, 59] on link "Results" at bounding box center [287, 61] width 20 height 7
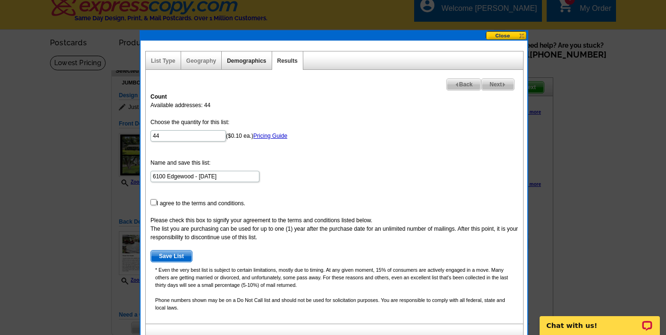
click at [240, 59] on link "Demographics" at bounding box center [246, 61] width 39 height 7
select select
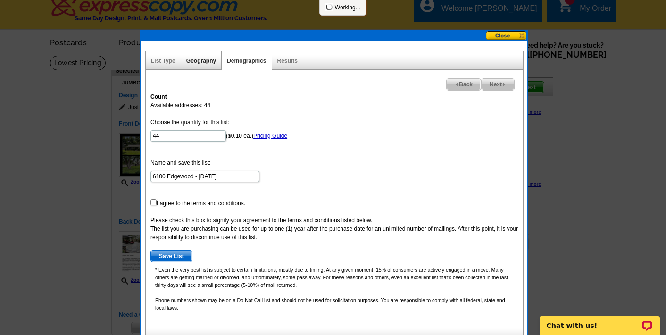
select select
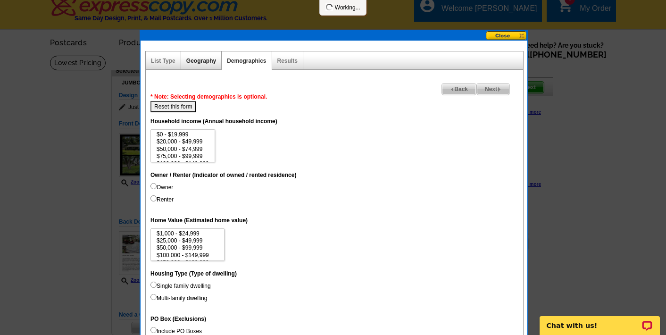
click at [204, 61] on link "Geography" at bounding box center [201, 61] width 30 height 7
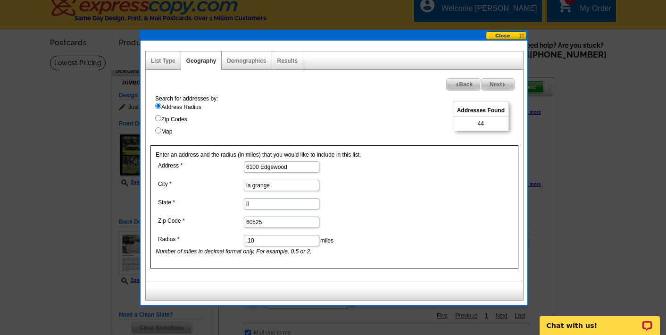
click at [273, 241] on input ".10" at bounding box center [281, 240] width 75 height 11
type input ".25"
click at [295, 59] on link "Results" at bounding box center [287, 61] width 20 height 7
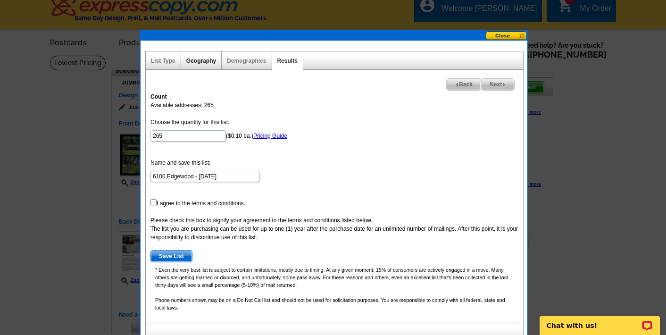
click at [206, 61] on link "Geography" at bounding box center [201, 61] width 30 height 7
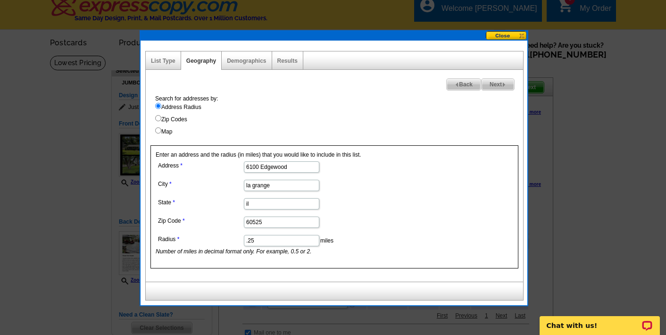
click at [275, 242] on input ".25" at bounding box center [281, 240] width 75 height 11
type input ".30"
click at [290, 62] on link "Results" at bounding box center [287, 61] width 20 height 7
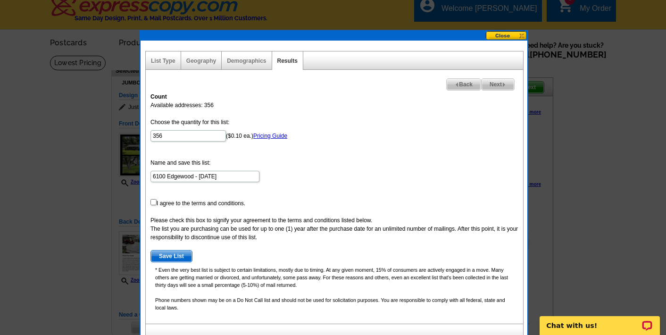
click at [153, 203] on input "checkbox" at bounding box center [153, 202] width 6 height 6
checkbox input "true"
click at [171, 254] on span "Save List" at bounding box center [171, 255] width 41 height 11
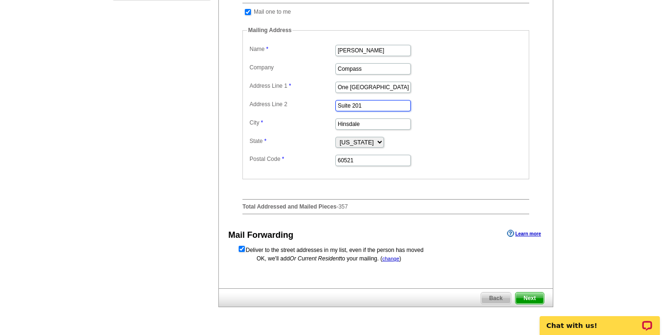
scroll to position [345, 0]
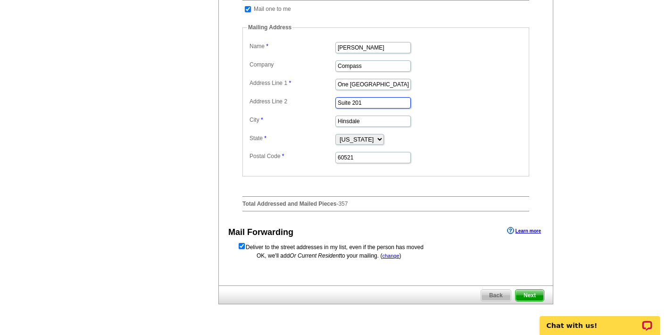
type input "Suite 201"
click at [526, 301] on span "Next" at bounding box center [529, 295] width 28 height 11
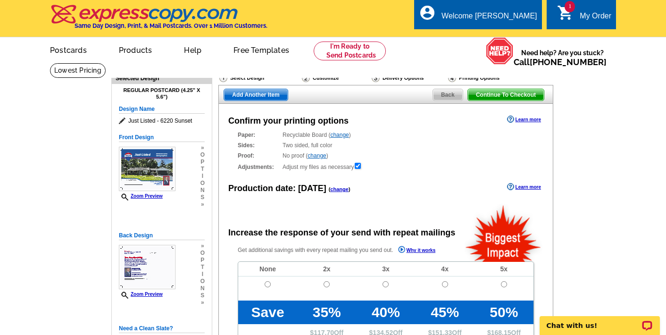
radio input "false"
click at [597, 21] on div "My Order" at bounding box center [595, 18] width 32 height 13
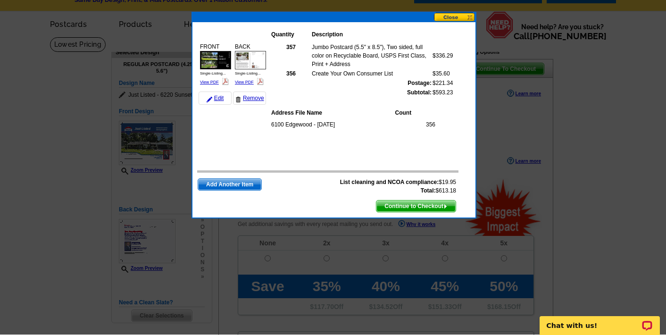
scroll to position [25, 0]
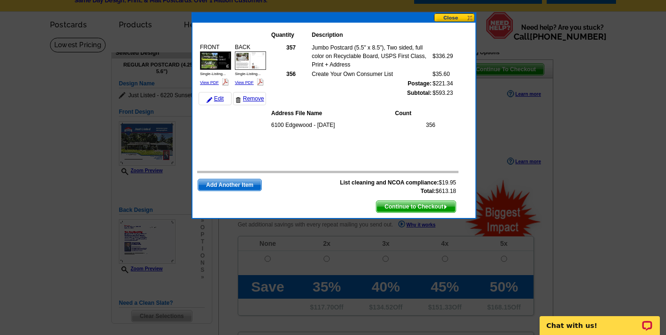
click at [463, 18] on button at bounding box center [454, 17] width 41 height 9
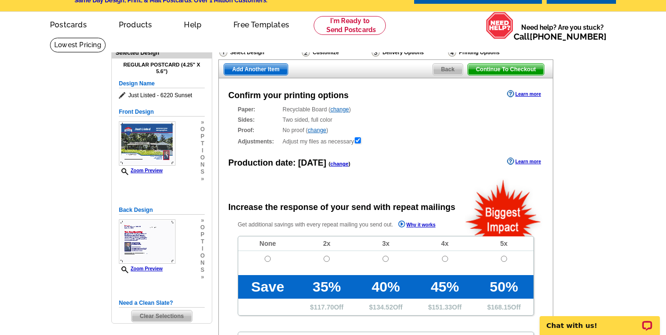
click at [152, 316] on span "Clear Selections" at bounding box center [162, 315] width 60 height 11
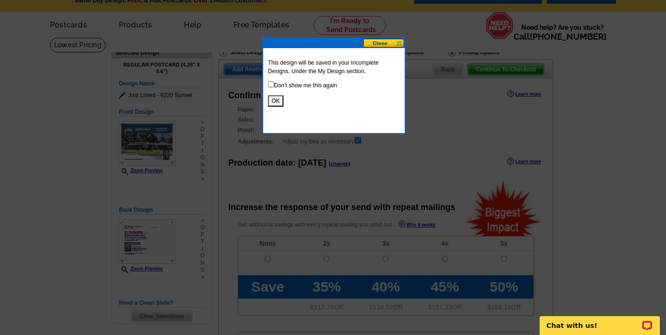
click at [271, 85] on input "checkbox" at bounding box center [271, 84] width 6 height 6
checkbox input "true"
click at [272, 99] on button "OK" at bounding box center [276, 100] width 16 height 11
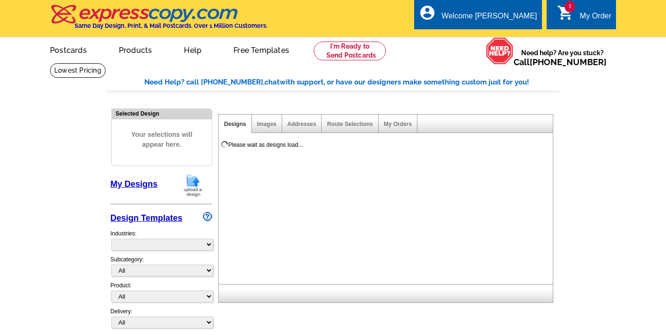
select select "785"
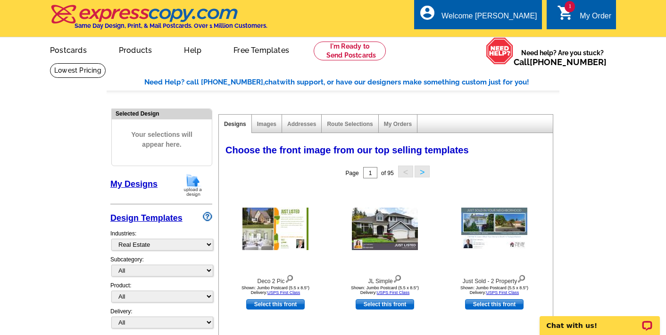
click at [597, 13] on div "My Order" at bounding box center [595, 18] width 32 height 13
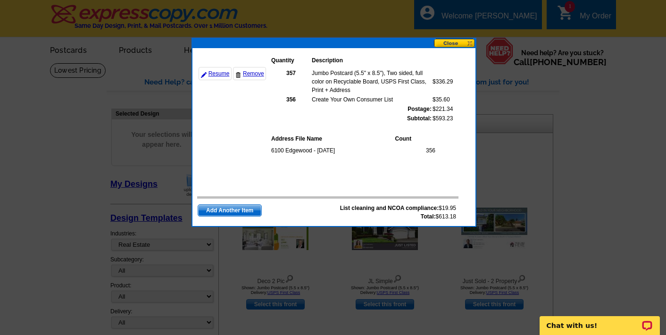
click at [447, 44] on button at bounding box center [454, 43] width 41 height 9
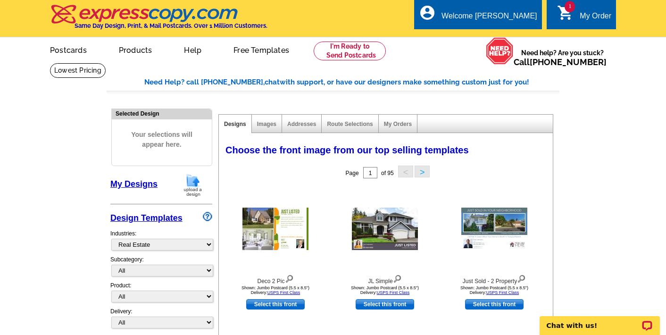
click at [590, 19] on div "My Order" at bounding box center [595, 18] width 32 height 13
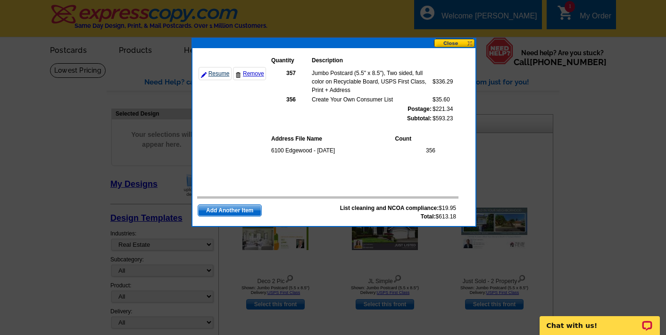
click at [215, 73] on link "Resume" at bounding box center [215, 73] width 33 height 13
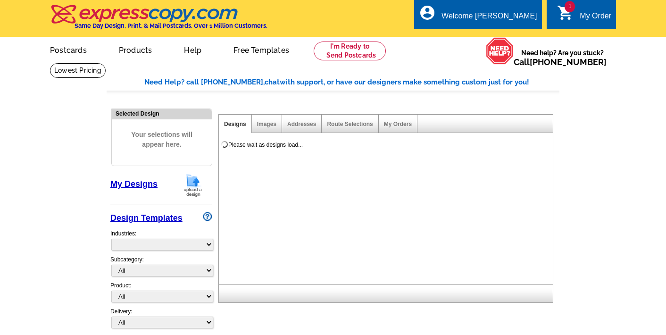
select select "785"
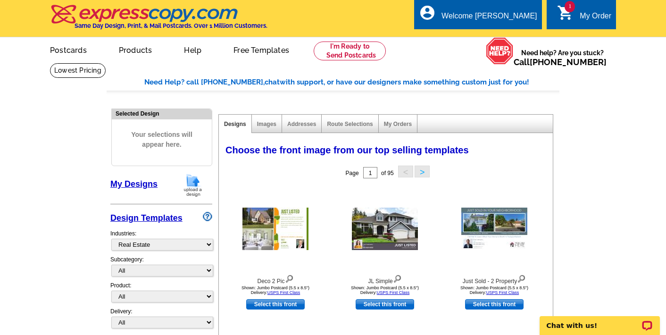
click at [600, 14] on div "My Order" at bounding box center [595, 18] width 32 height 13
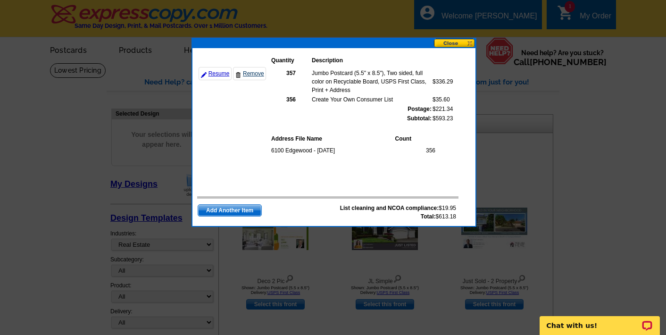
click at [255, 72] on link "Remove" at bounding box center [249, 73] width 33 height 13
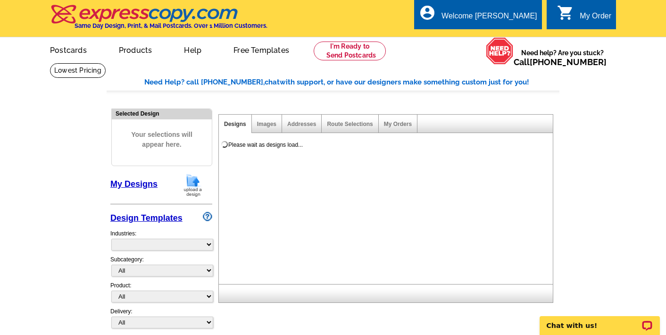
select select "785"
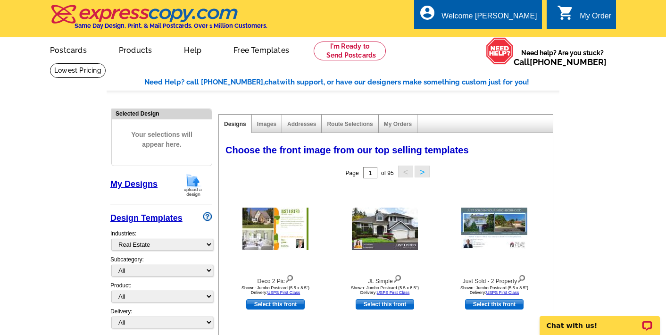
click at [123, 179] on link "My Designs" at bounding box center [133, 183] width 47 height 9
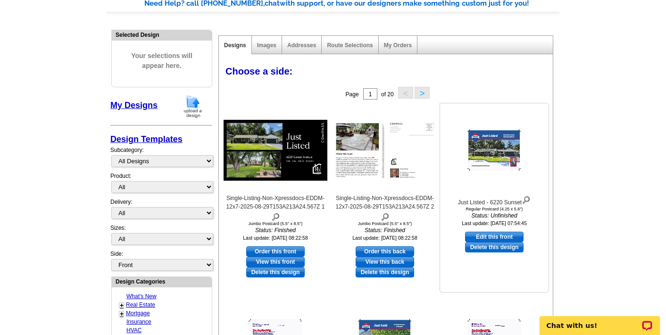
scroll to position [86, 0]
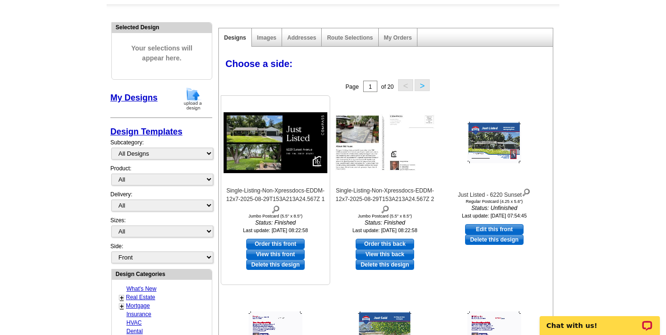
click at [287, 242] on link "Order this front" at bounding box center [275, 244] width 58 height 10
select select "2"
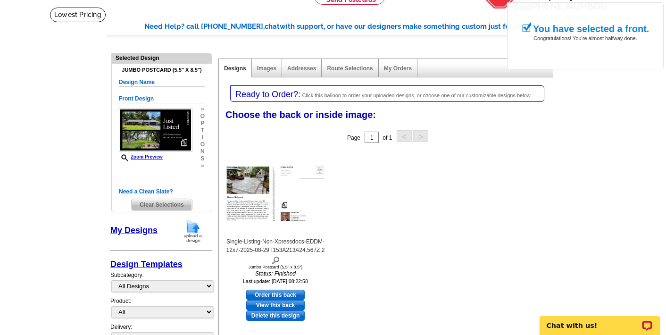
scroll to position [77, 0]
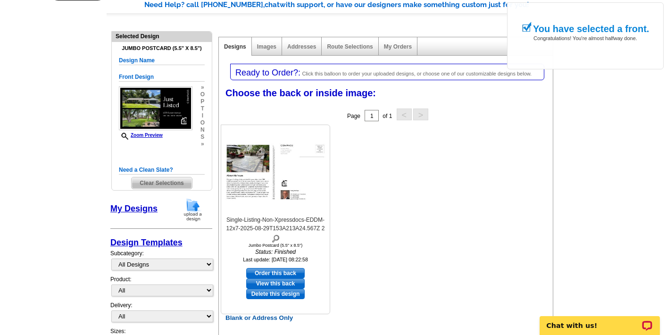
click at [286, 271] on link "Order this back" at bounding box center [275, 273] width 58 height 10
select select "front"
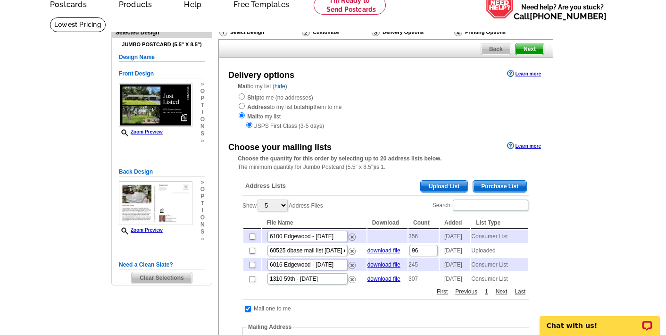
scroll to position [48, 0]
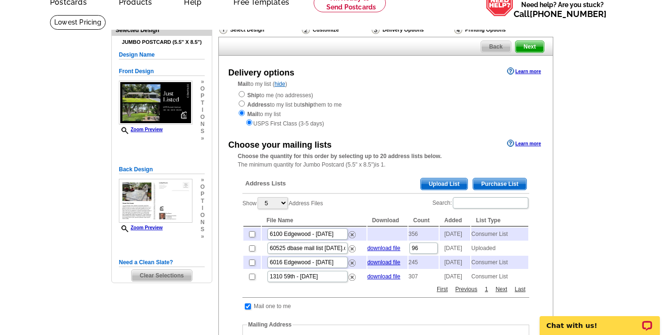
click at [250, 232] on input "checkbox" at bounding box center [252, 234] width 6 height 6
checkbox input "true"
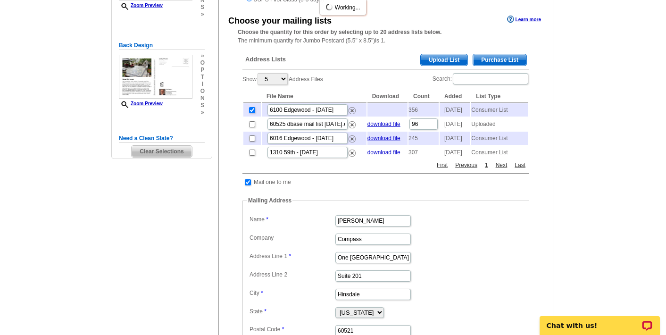
scroll to position [173, 0]
click at [247, 185] on input "checkbox" at bounding box center [248, 182] width 6 height 6
checkbox input "false"
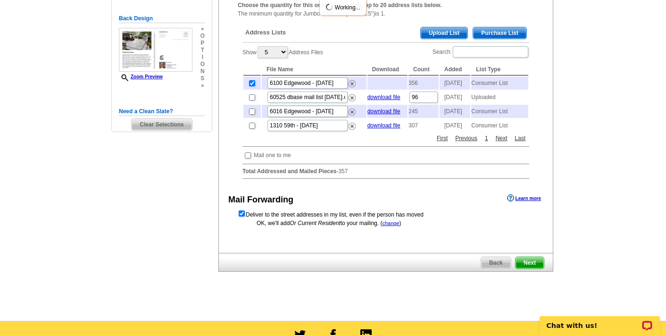
scroll to position [204, 0]
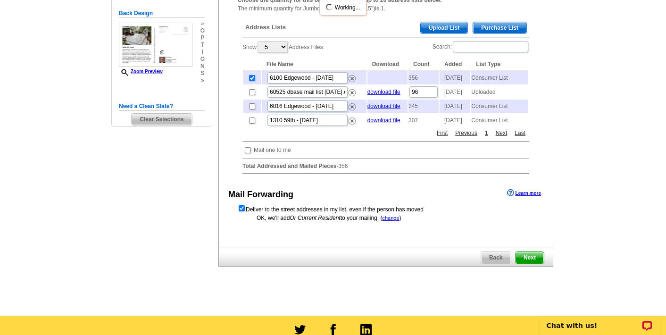
click at [526, 263] on span "Next" at bounding box center [529, 257] width 28 height 11
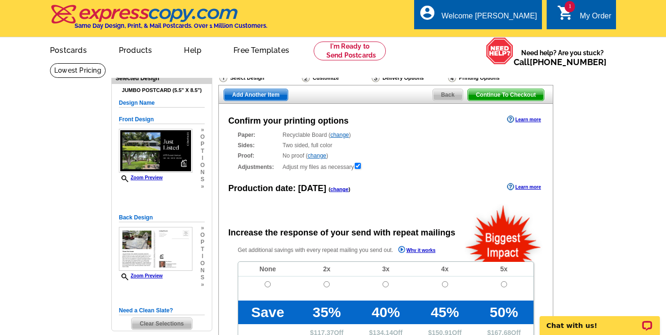
radio input "false"
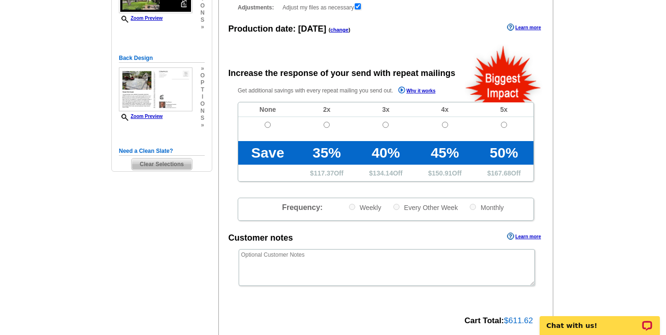
scroll to position [189, 0]
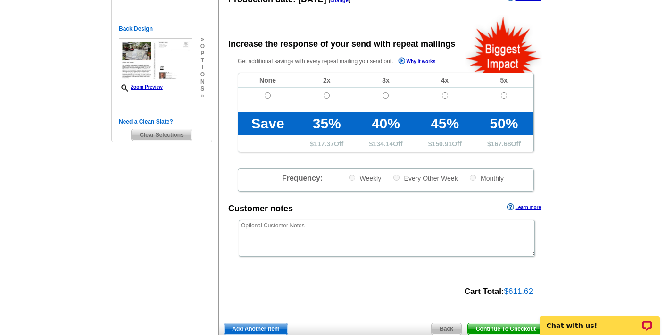
click at [268, 92] on input "radio" at bounding box center [268, 95] width 6 height 6
radio input "true"
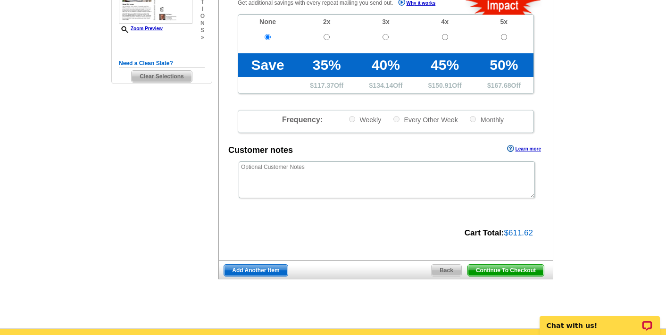
scroll to position [248, 0]
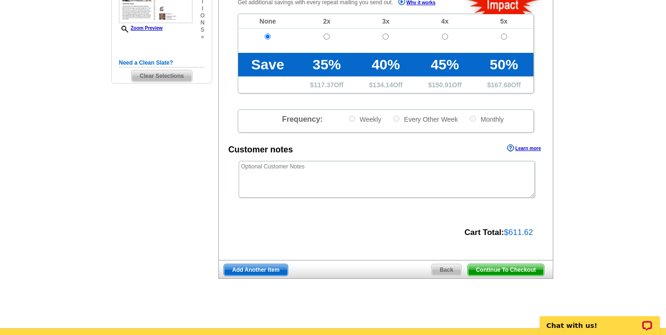
click at [537, 265] on span "Continue To Checkout" at bounding box center [506, 269] width 76 height 11
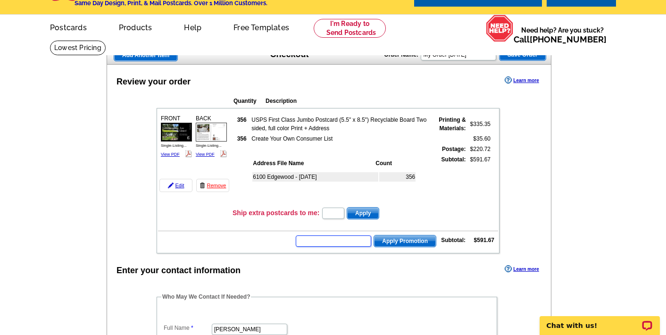
click at [330, 238] on input "text" at bounding box center [333, 240] width 75 height 11
type input "SMS501"
click at [395, 237] on span "Apply Promotion" at bounding box center [405, 240] width 62 height 11
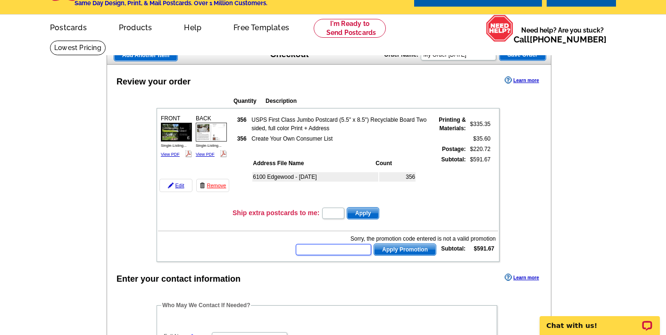
click at [353, 251] on input "text" at bounding box center [333, 249] width 75 height 11
type input "SMS50f"
click at [404, 243] on form "SMS50f Apply Promotion" at bounding box center [365, 249] width 141 height 13
click at [403, 247] on span "Apply Promotion" at bounding box center [405, 249] width 62 height 11
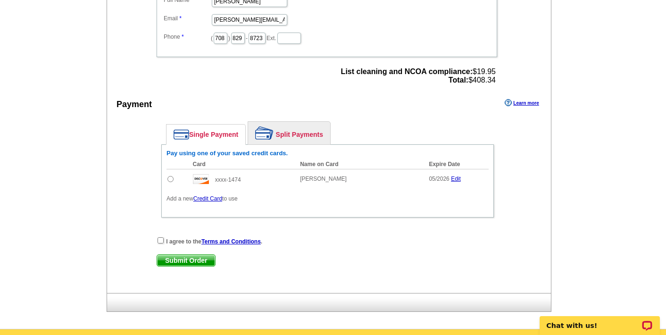
scroll to position [381, 0]
click at [169, 176] on input "radio" at bounding box center [170, 178] width 6 height 6
radio input "true"
click at [160, 239] on input "checkbox" at bounding box center [160, 240] width 6 height 6
checkbox input "true"
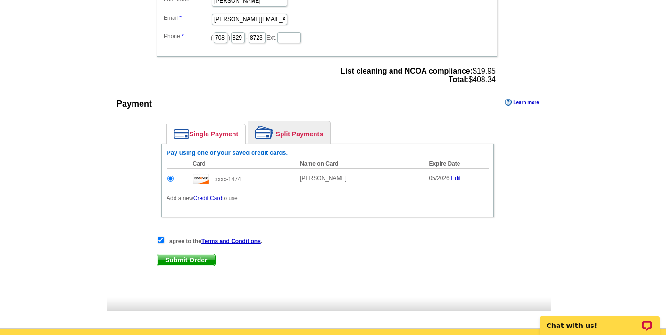
click at [180, 258] on span "Submit Order" at bounding box center [186, 259] width 58 height 11
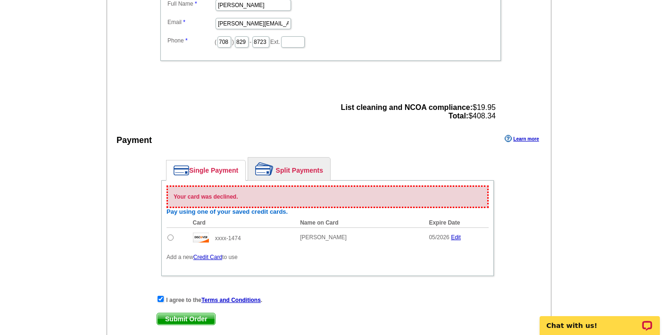
scroll to position [393, 0]
click at [458, 235] on link "Edit" at bounding box center [456, 236] width 10 height 7
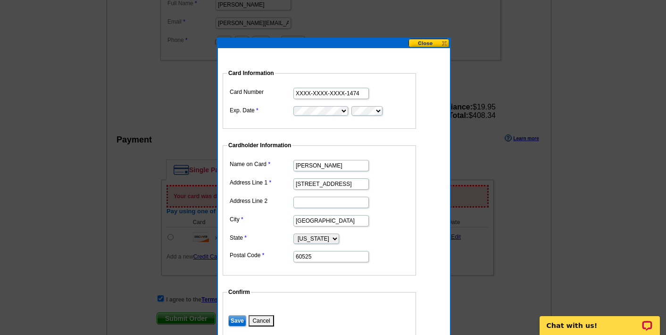
click at [294, 91] on input "XXXX-XXXX-XXXX-1474" at bounding box center [330, 93] width 75 height 11
click at [298, 89] on input "XXXX-XXXX-XXXX-1474" at bounding box center [330, 93] width 75 height 11
click at [306, 93] on input "XXXX-XXXX-XXXX-1474" at bounding box center [330, 93] width 75 height 11
click at [314, 94] on input "XXXX-XXXX-XXXX-1474" at bounding box center [330, 93] width 75 height 11
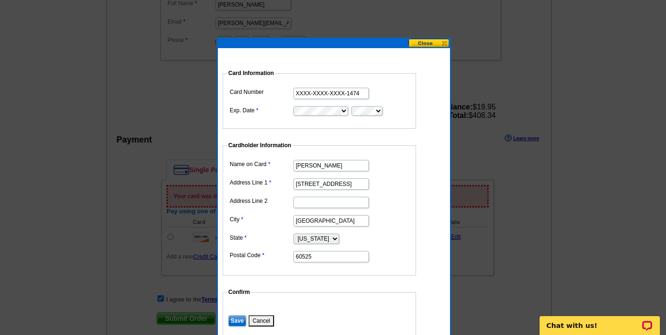
click at [355, 91] on input "XXXX-XXXX-XXXX-1474" at bounding box center [330, 93] width 75 height 11
click at [431, 42] on button at bounding box center [428, 43] width 41 height 9
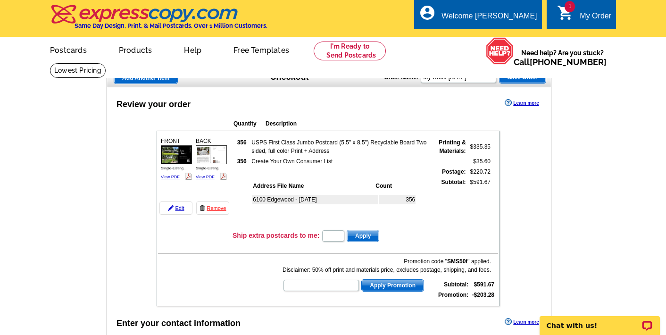
scroll to position [0, 0]
click at [518, 34] on link "My Account" at bounding box center [513, 36] width 41 height 8
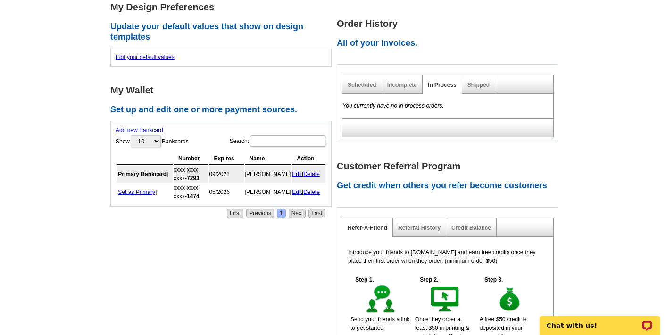
scroll to position [308, 0]
click at [316, 170] on link "Delete" at bounding box center [311, 173] width 17 height 7
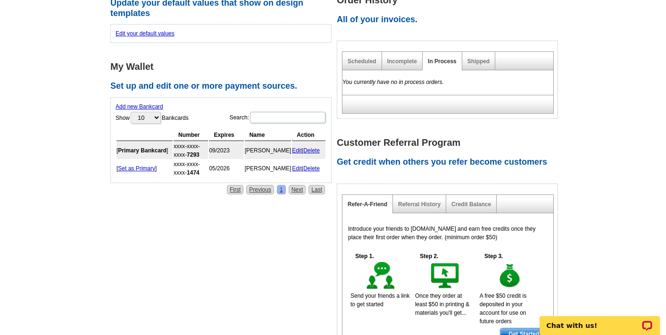
click at [294, 165] on link "Edit" at bounding box center [297, 168] width 10 height 7
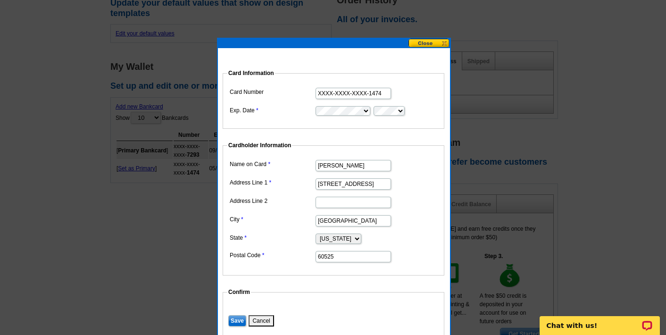
click at [427, 42] on button at bounding box center [428, 43] width 41 height 9
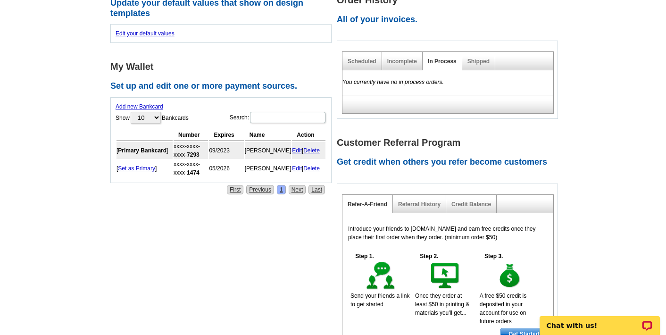
click at [313, 165] on link "Delete" at bounding box center [311, 168] width 17 height 7
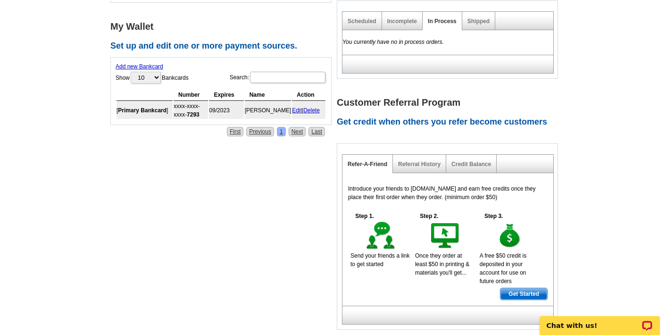
scroll to position [371, 0]
click at [296, 108] on link "Edit" at bounding box center [297, 111] width 10 height 7
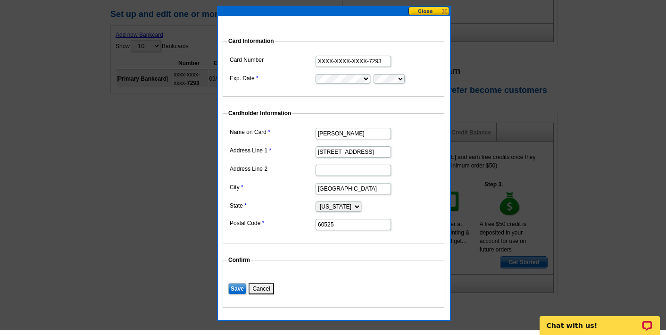
scroll to position [404, 0]
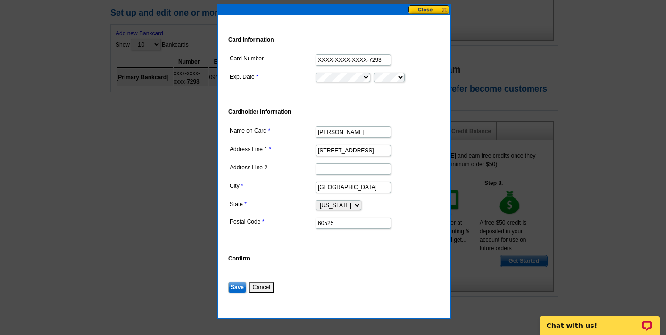
click at [356, 134] on input "[PERSON_NAME]" at bounding box center [352, 131] width 75 height 11
click at [357, 57] on input "XXXX-XXXX-XXXX-7293" at bounding box center [352, 59] width 75 height 11
click at [421, 8] on button at bounding box center [428, 9] width 41 height 9
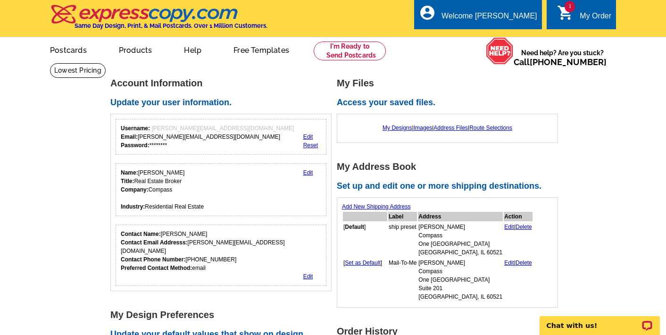
scroll to position [0, 0]
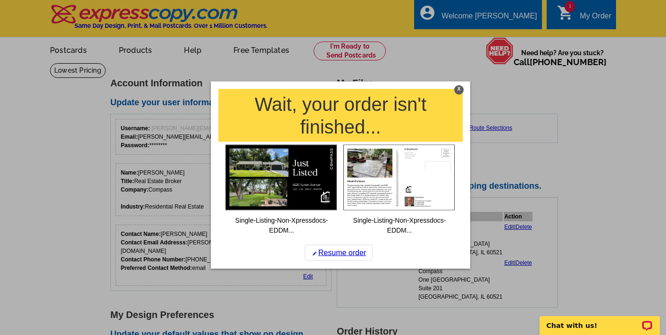
click at [460, 89] on div "X" at bounding box center [458, 89] width 9 height 9
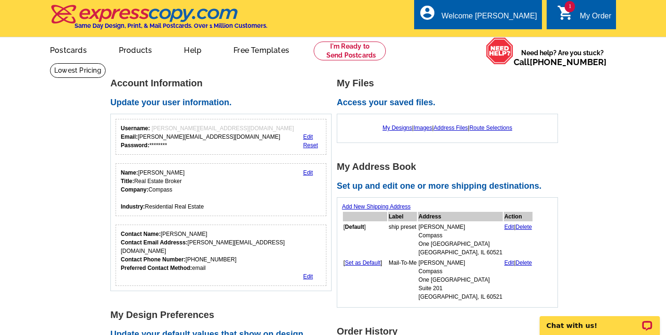
click at [596, 17] on div "My Order" at bounding box center [595, 18] width 32 height 13
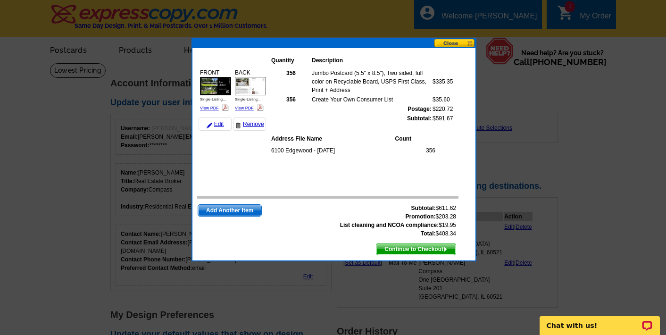
click at [429, 248] on span "Continue to Checkout" at bounding box center [415, 248] width 79 height 11
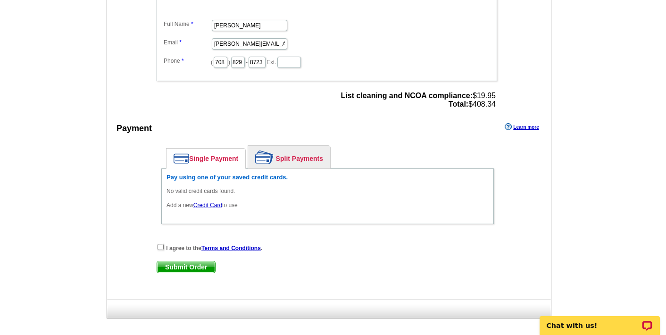
scroll to position [357, 0]
click at [216, 203] on link "Credit Card" at bounding box center [207, 204] width 29 height 7
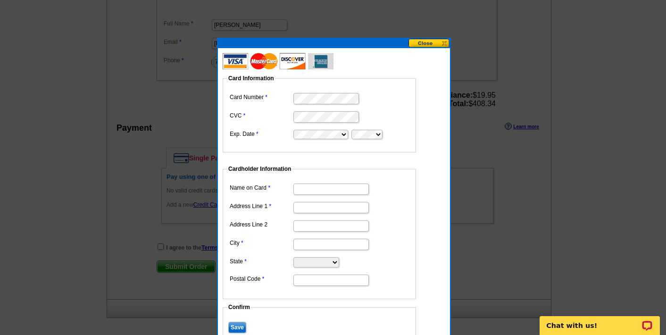
scroll to position [0, 0]
click at [348, 190] on input "Name on Card" at bounding box center [330, 188] width 75 height 11
type input "[PERSON_NAME]"
type input "[STREET_ADDRESS]"
type input "La Grange"
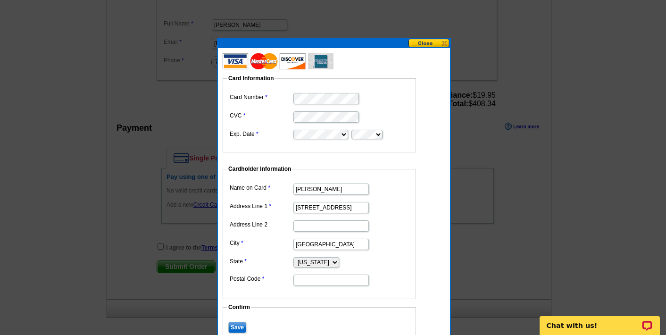
select select "IL"
type input "60525"
click at [238, 327] on input "Save" at bounding box center [237, 327] width 18 height 11
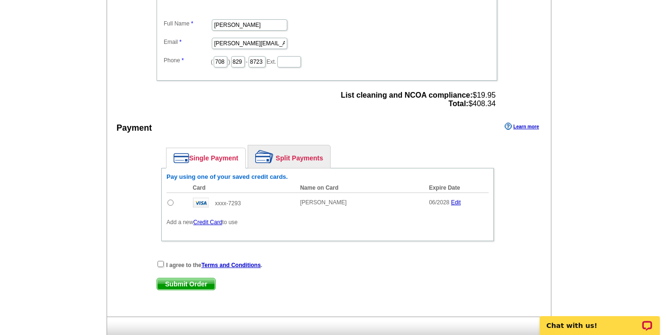
click at [171, 202] on input "radio" at bounding box center [170, 202] width 6 height 6
radio input "true"
click at [160, 264] on input "checkbox" at bounding box center [160, 264] width 6 height 6
checkbox input "true"
click at [182, 281] on span "Submit Order" at bounding box center [186, 283] width 58 height 11
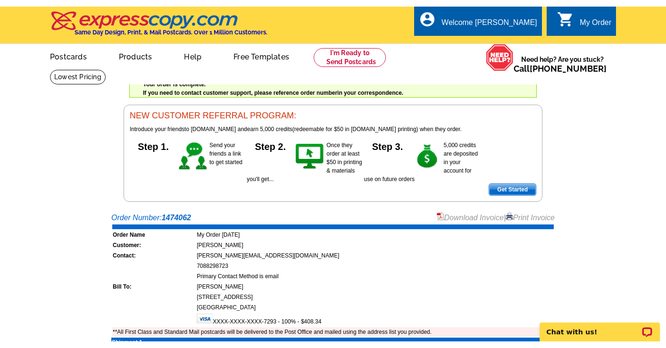
scroll to position [3, 0]
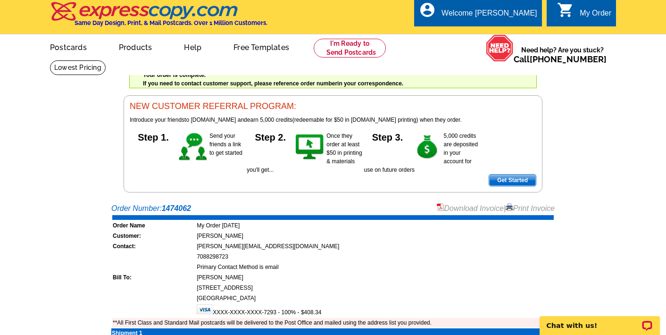
click at [488, 209] on link "Download Invoice" at bounding box center [470, 208] width 67 height 8
